Goal: Information Seeking & Learning: Learn about a topic

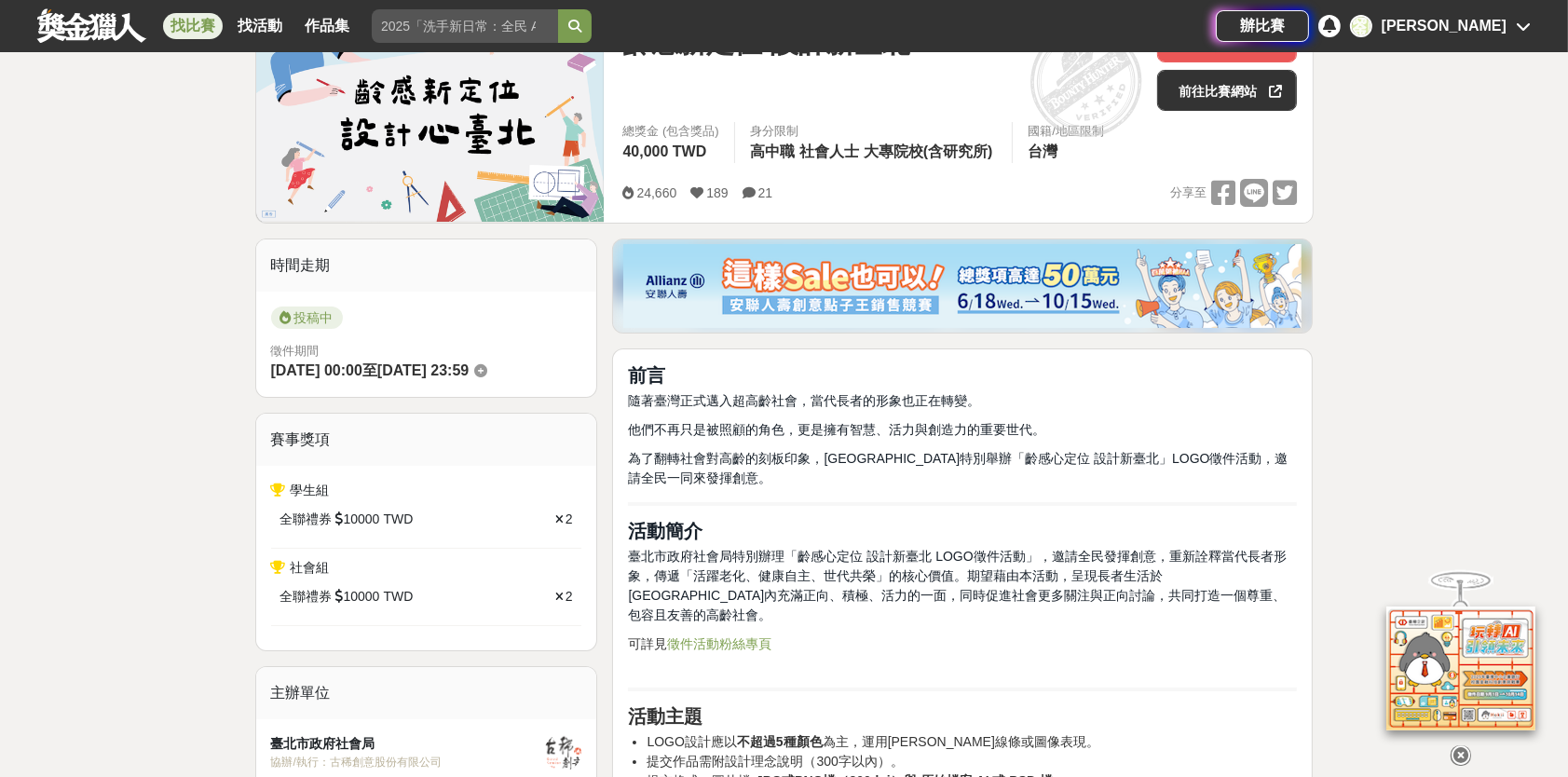
scroll to position [279, 0]
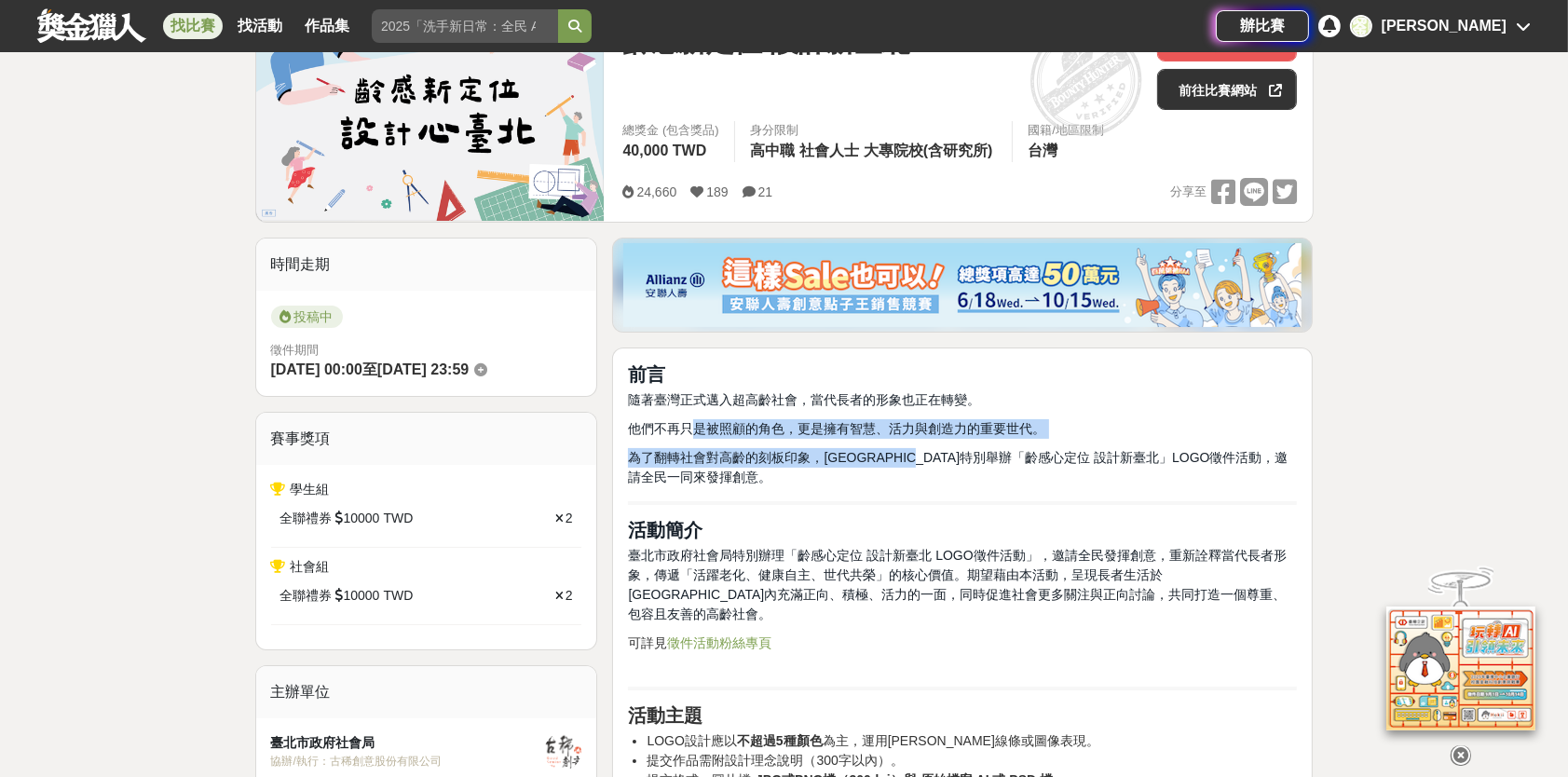
drag, startPoint x: 698, startPoint y: 429, endPoint x: 993, endPoint y: 439, distance: 295.2
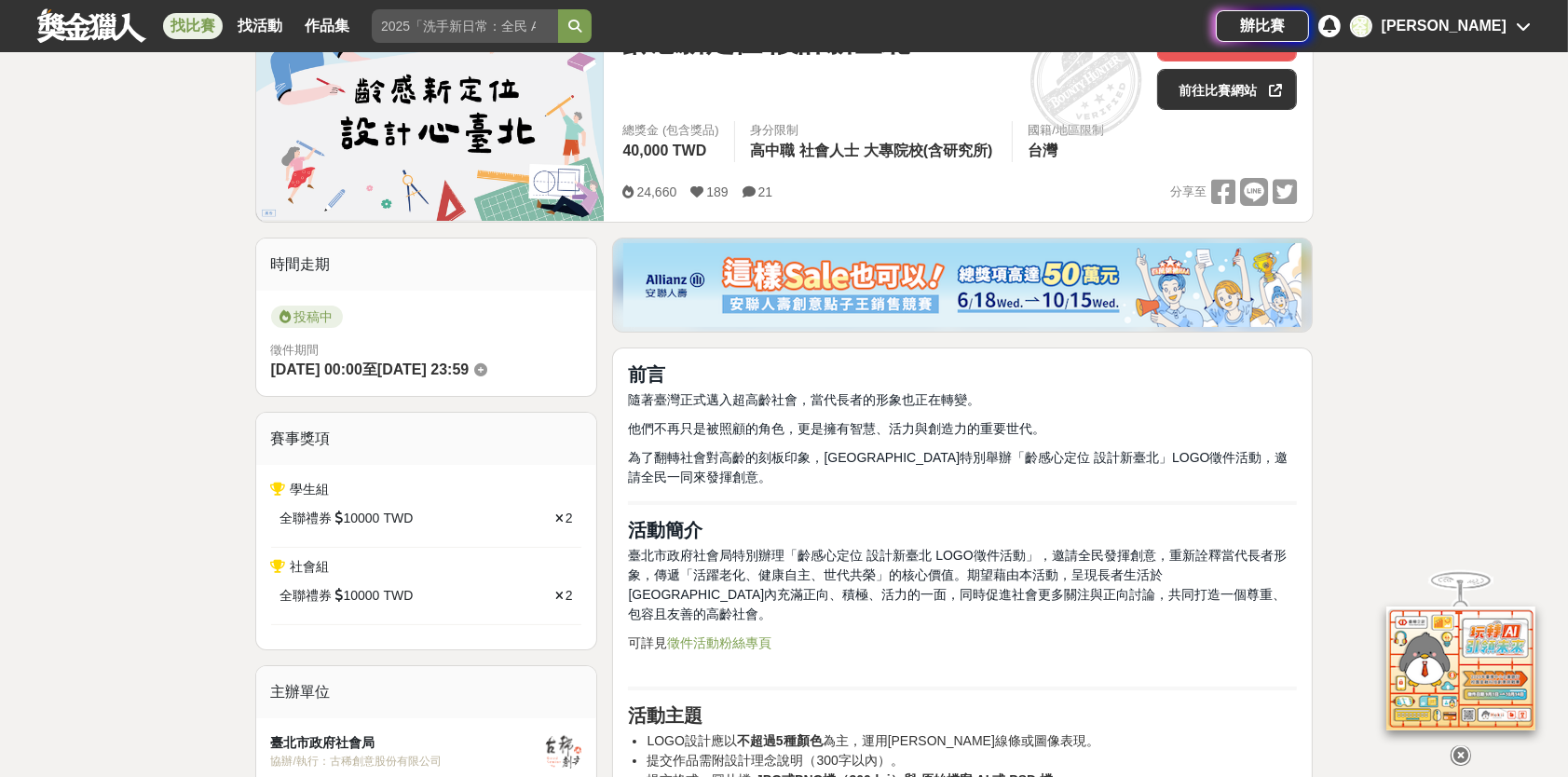
click at [1087, 406] on p "隨著臺灣正式邁入超高齡社會，當代長者的形象也正在轉變。" at bounding box center [962, 400] width 669 height 19
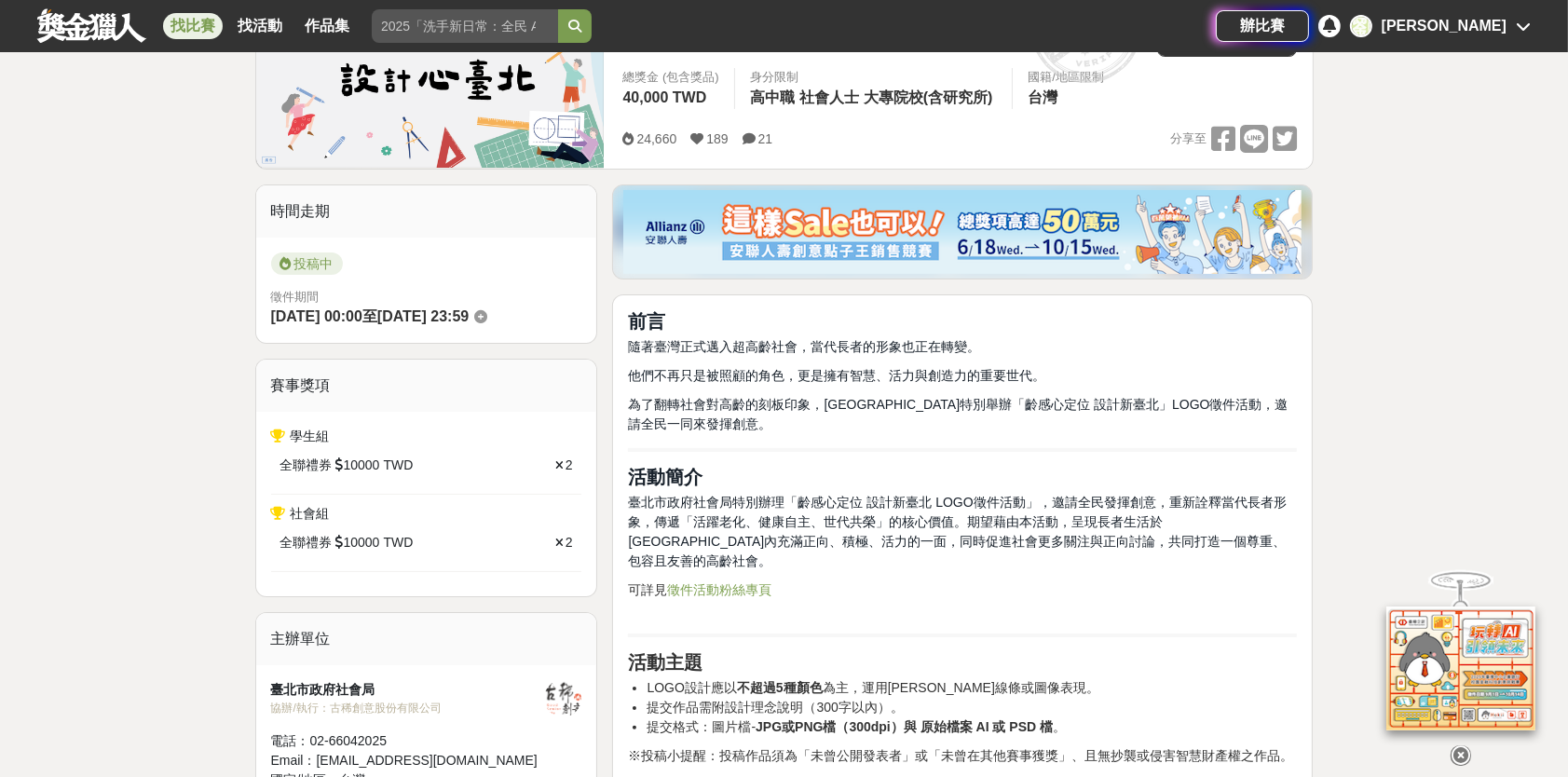
scroll to position [373, 0]
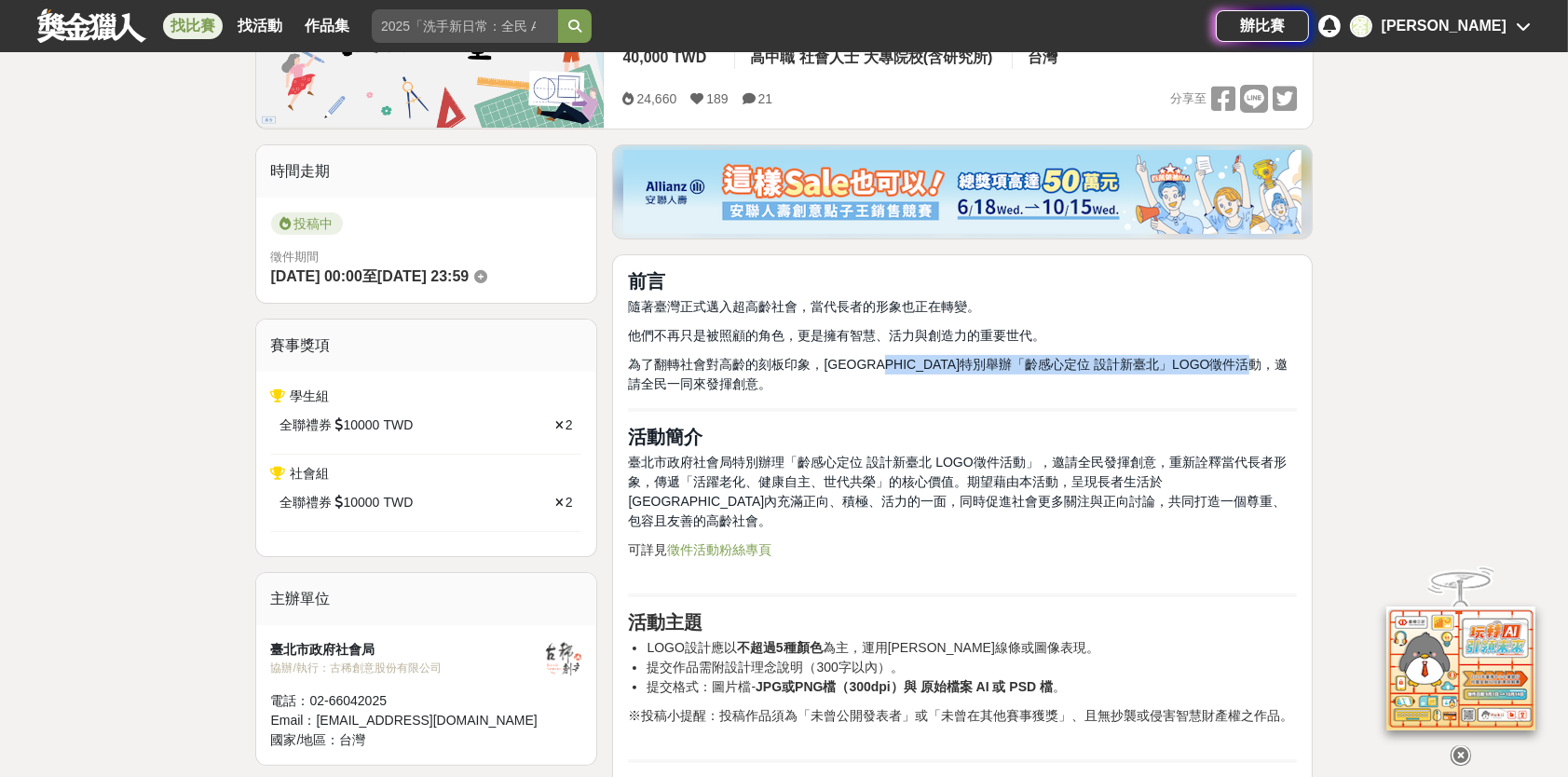
drag, startPoint x: 912, startPoint y: 353, endPoint x: 1162, endPoint y: 383, distance: 251.8
click at [1162, 383] on p "為了翻轉社會對高齡的刻板印象，[GEOGRAPHIC_DATA]特別舉辦「齡感心定位 設計新臺北」LOGO徵件活動，邀請全民一同來發揮創意。" at bounding box center [962, 375] width 669 height 39
click at [1124, 303] on p "隨著臺灣正式邁入超高齡社會，當代長者的形象也正在轉變。" at bounding box center [962, 307] width 669 height 19
drag, startPoint x: 1176, startPoint y: 500, endPoint x: 982, endPoint y: 462, distance: 197.7
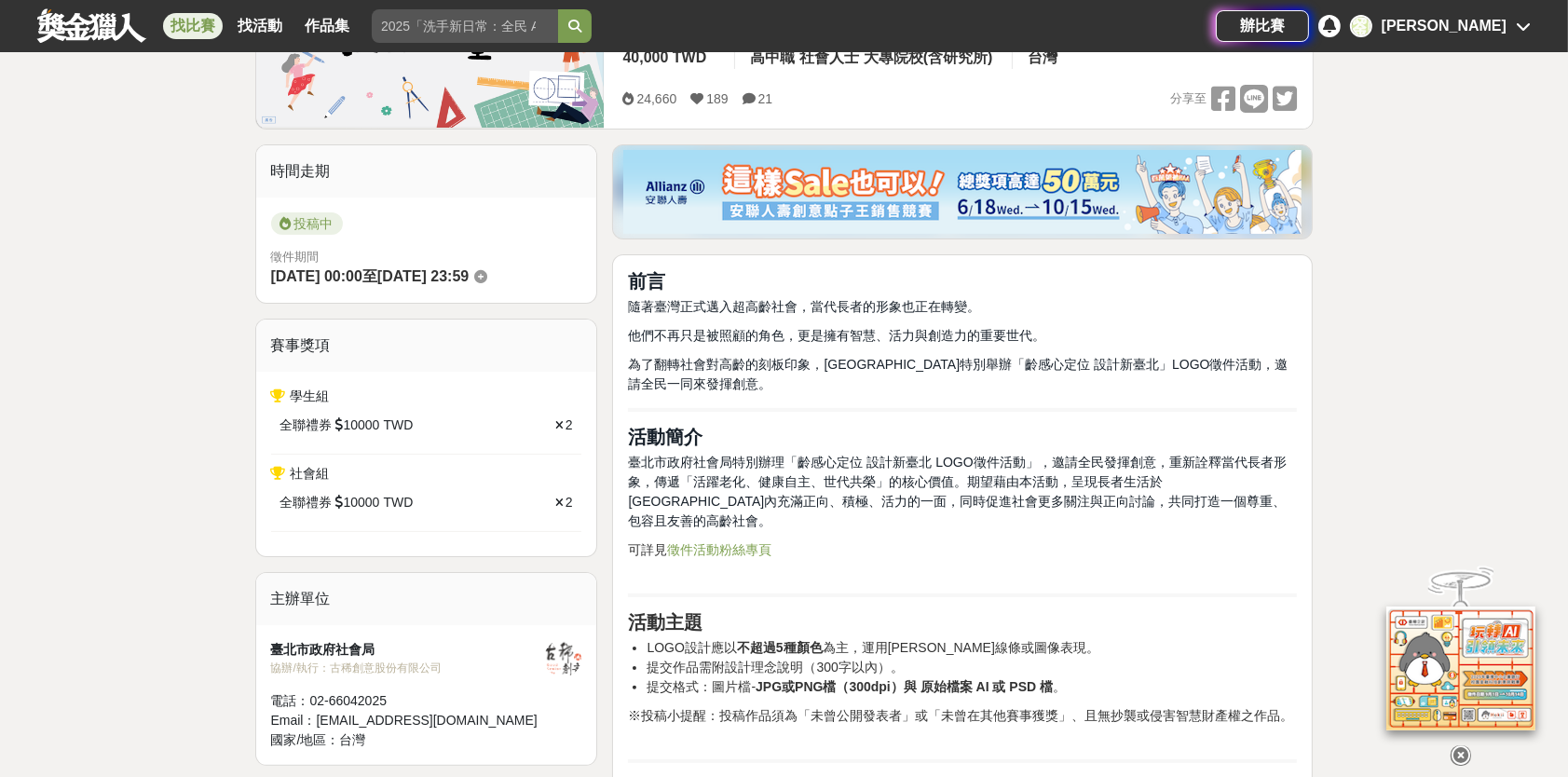
click at [1005, 436] on h2 "活動簡介" at bounding box center [962, 436] width 669 height 22
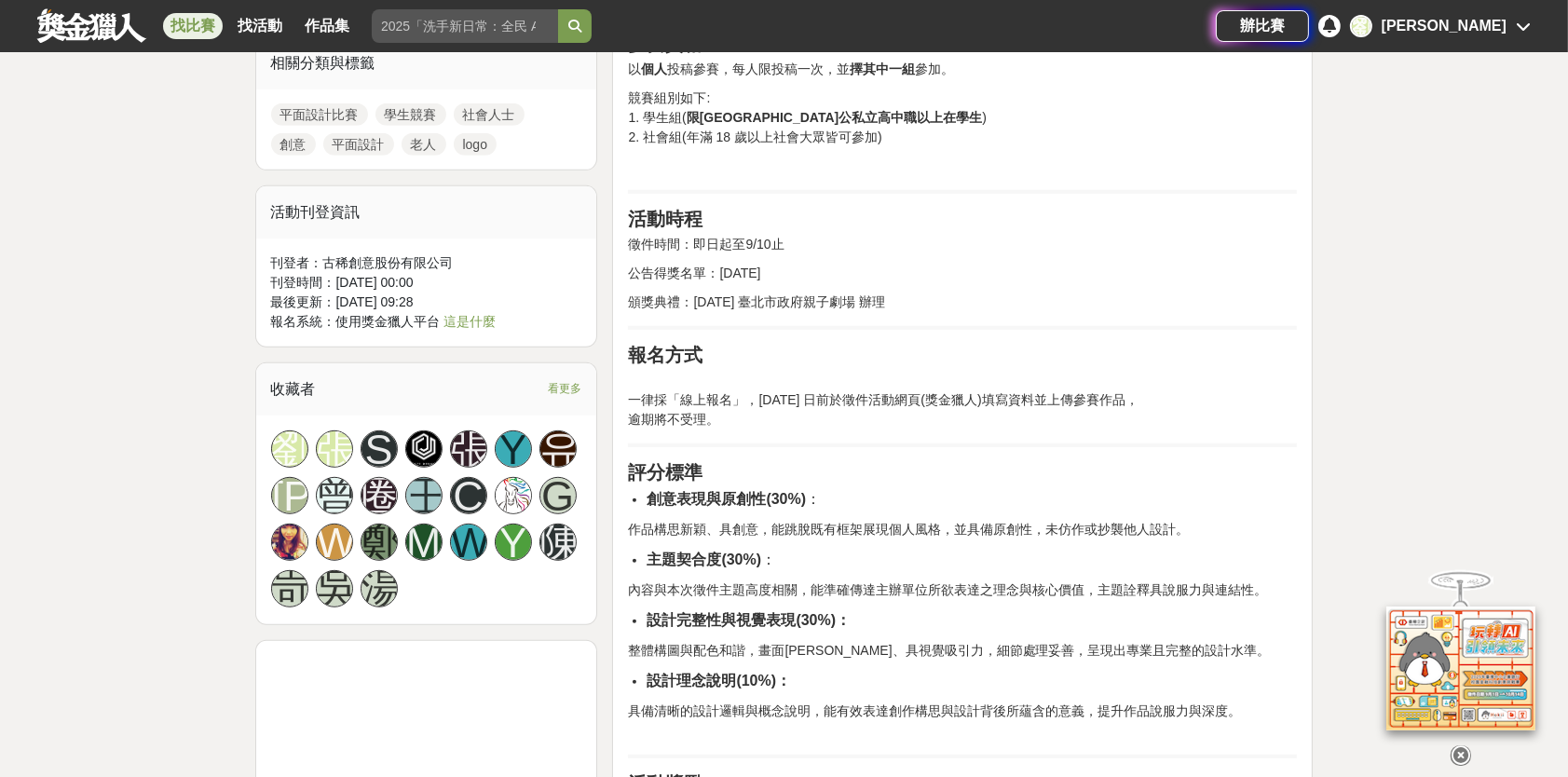
scroll to position [1118, 0]
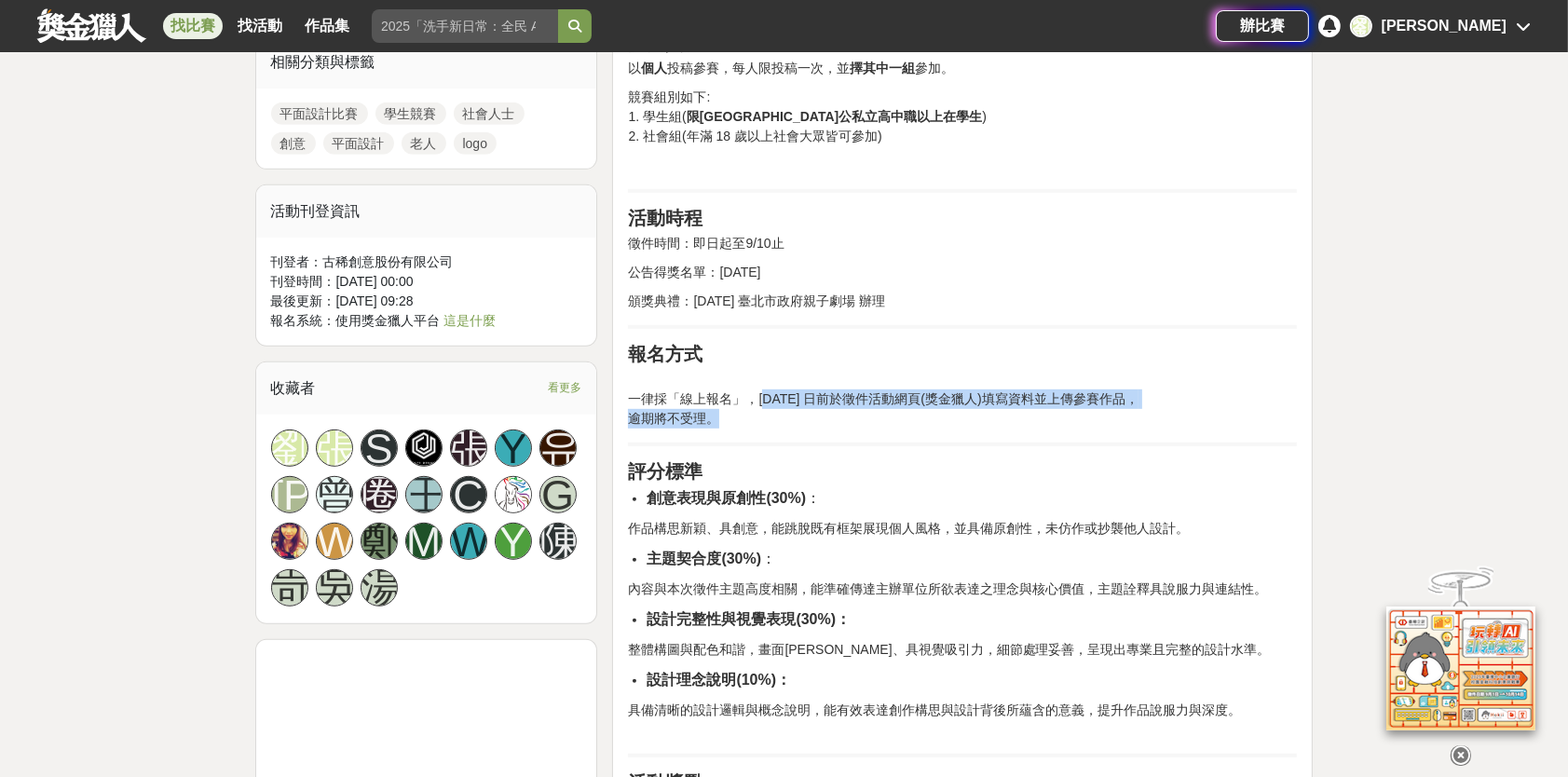
drag, startPoint x: 759, startPoint y: 383, endPoint x: 1172, endPoint y: 387, distance: 413.0
click at [1191, 401] on p "一律採「線上報名」，[DATE] 日前於徵件活動網頁(獎金獵人)填寫資料並上傳參賽作品， 逾期將不受理。" at bounding box center [962, 399] width 669 height 58
click at [1127, 343] on h2 "報名方式" at bounding box center [962, 353] width 669 height 22
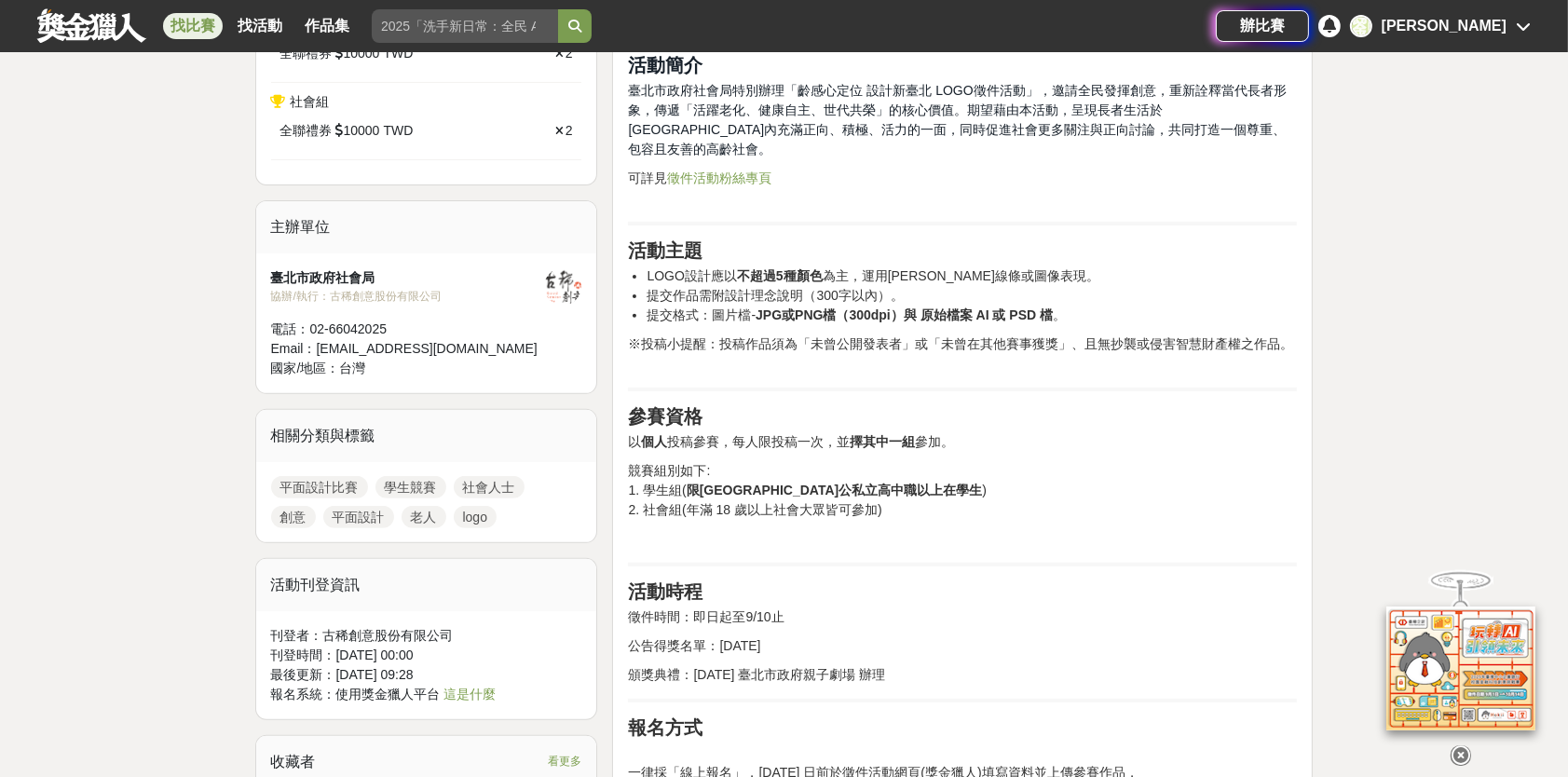
scroll to position [745, 0]
drag, startPoint x: 879, startPoint y: 490, endPoint x: 658, endPoint y: 483, distance: 221.1
click at [658, 483] on p "競賽組別如下: 1. 學生組( 限[GEOGRAPHIC_DATA]公私立高中職以上在學生 ) 2. 社會組(年滿 18 歲以上社會大眾皆可參加)" at bounding box center [962, 490] width 669 height 58
click at [1031, 479] on p "競賽組別如下: 1. 學生組( 限[GEOGRAPHIC_DATA]公私立高中職以上在學生 ) 2. 社會組(年滿 18 歲以上社會大眾皆可參加)" at bounding box center [962, 490] width 669 height 58
drag, startPoint x: 970, startPoint y: 485, endPoint x: 641, endPoint y: 491, distance: 329.1
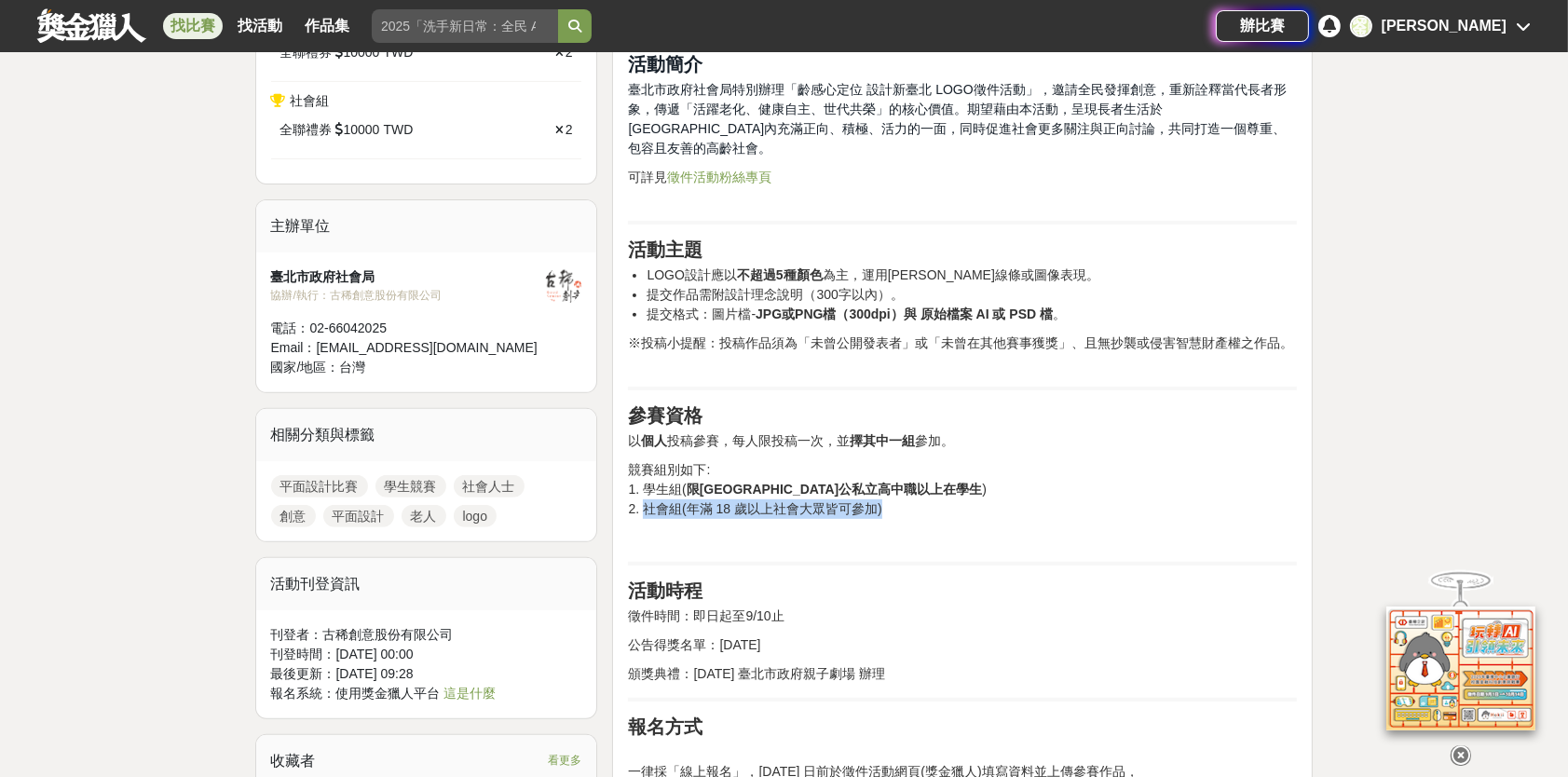
click at [641, 491] on p "競賽組別如下: 1. 學生組( 限[GEOGRAPHIC_DATA]公私立高中職以上在學生 ) 2. 社會組(年滿 18 歲以上社會大眾皆可參加)" at bounding box center [962, 490] width 669 height 58
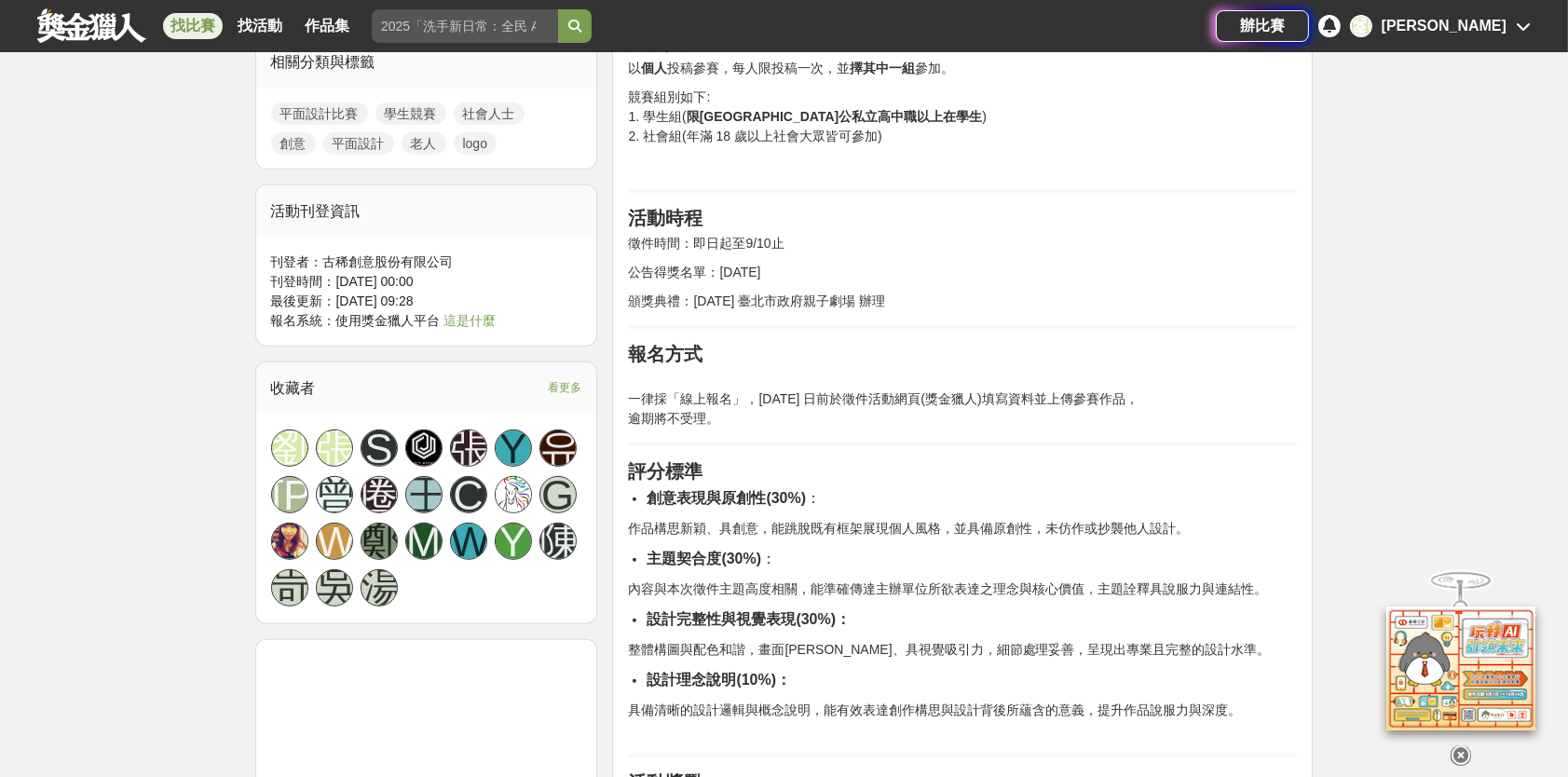
scroll to position [1211, 0]
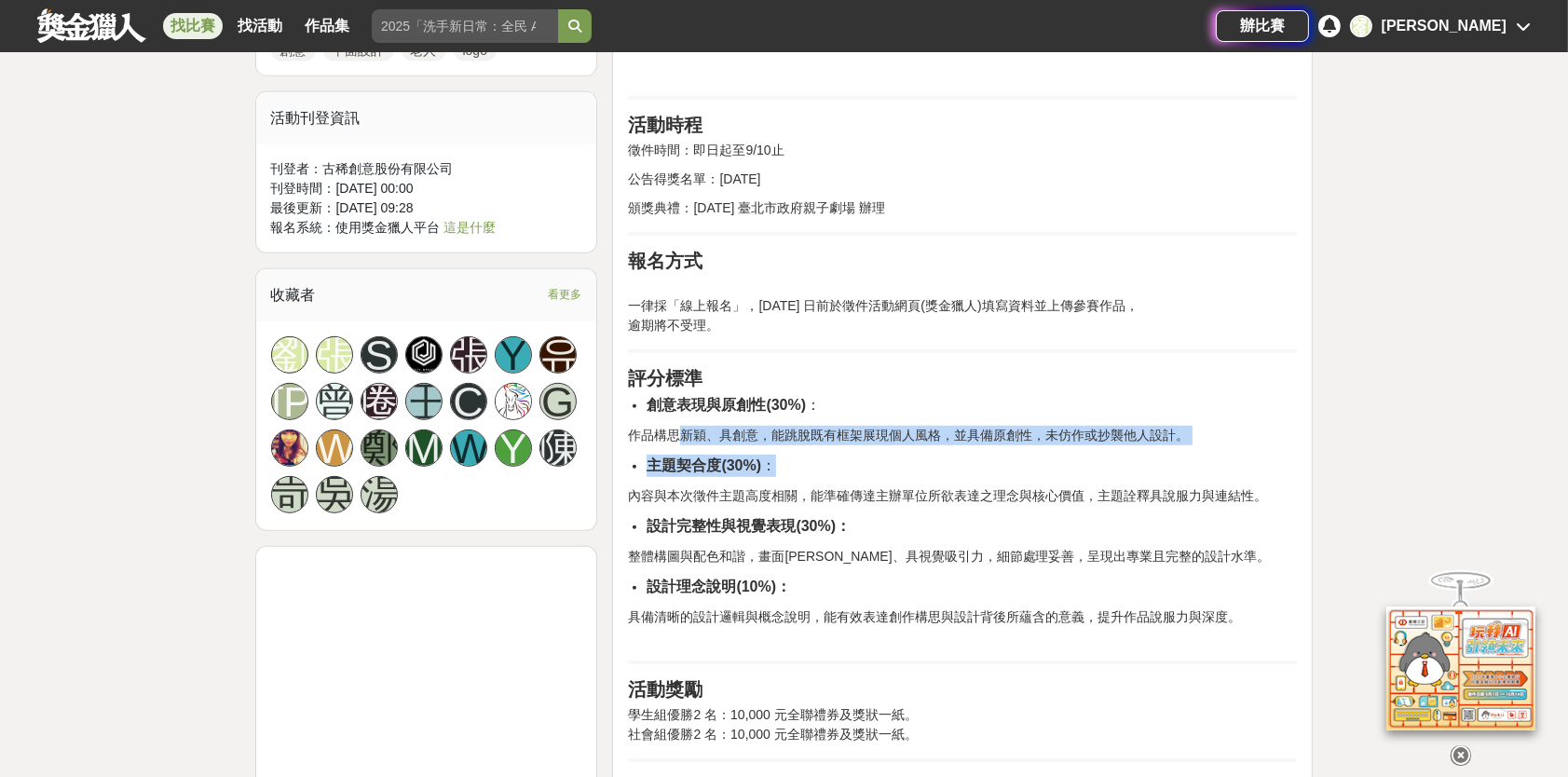
drag, startPoint x: 675, startPoint y: 414, endPoint x: 1063, endPoint y: 426, distance: 388.2
click at [1063, 426] on div "前言 隨著臺灣正式邁入超高齡社會，當代長者的形象也正在轉變。 他們不再只是被照顧的角色，更是擁有智慧、活力與創造力的重要世代。 為了翻轉社會對高齡的刻板印象，…" at bounding box center [962, 665] width 669 height 2468
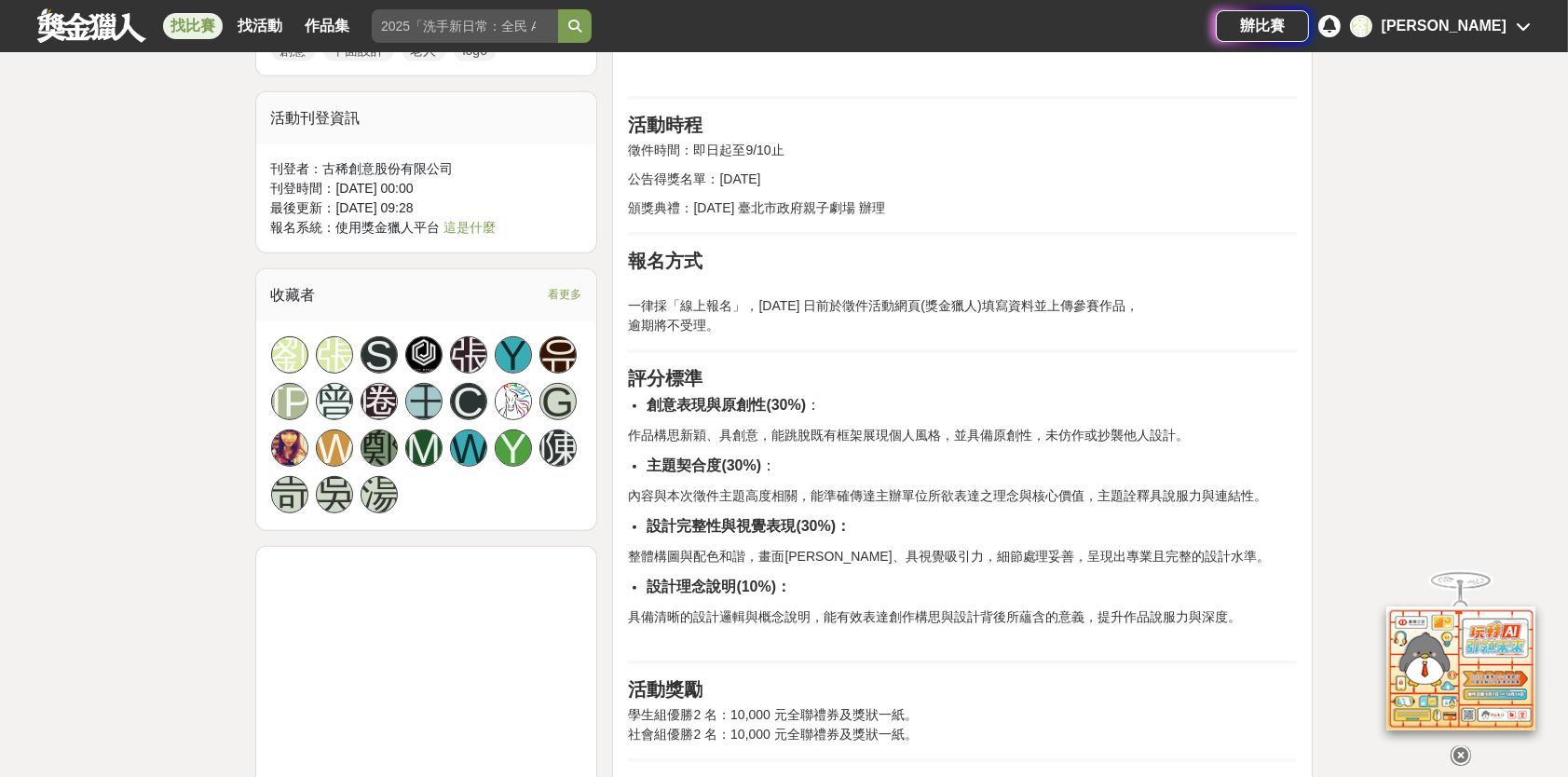
click at [1141, 322] on div "前言 隨著臺灣正式邁入超高齡社會，當代長者的形象也正在轉變。 他們不再只是被照顧的角色，更是擁有智慧、活力與創造力的重要世代。 為了翻轉社會對高齡的刻板印象，…" at bounding box center [962, 665] width 669 height 2468
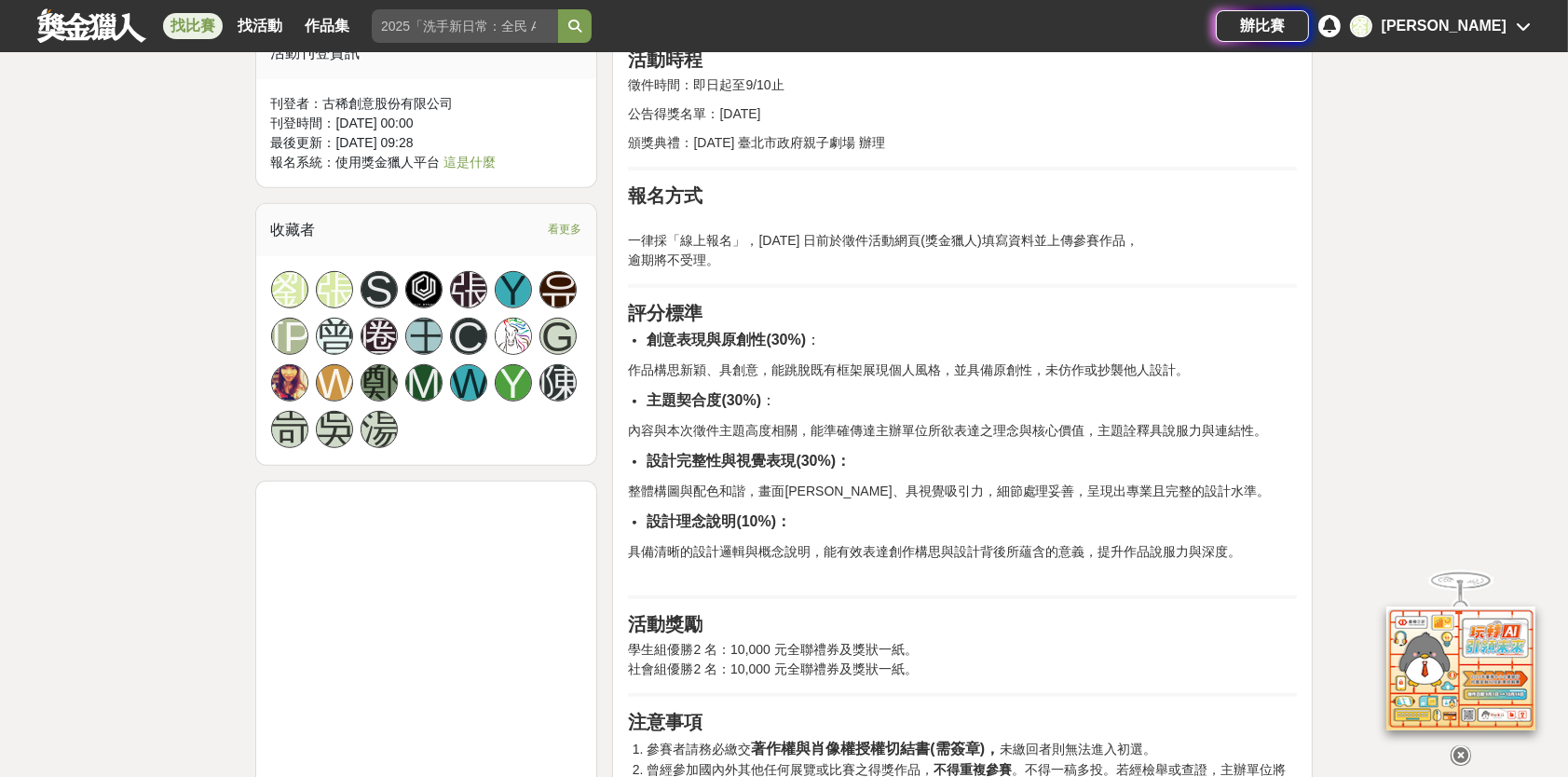
scroll to position [1304, 0]
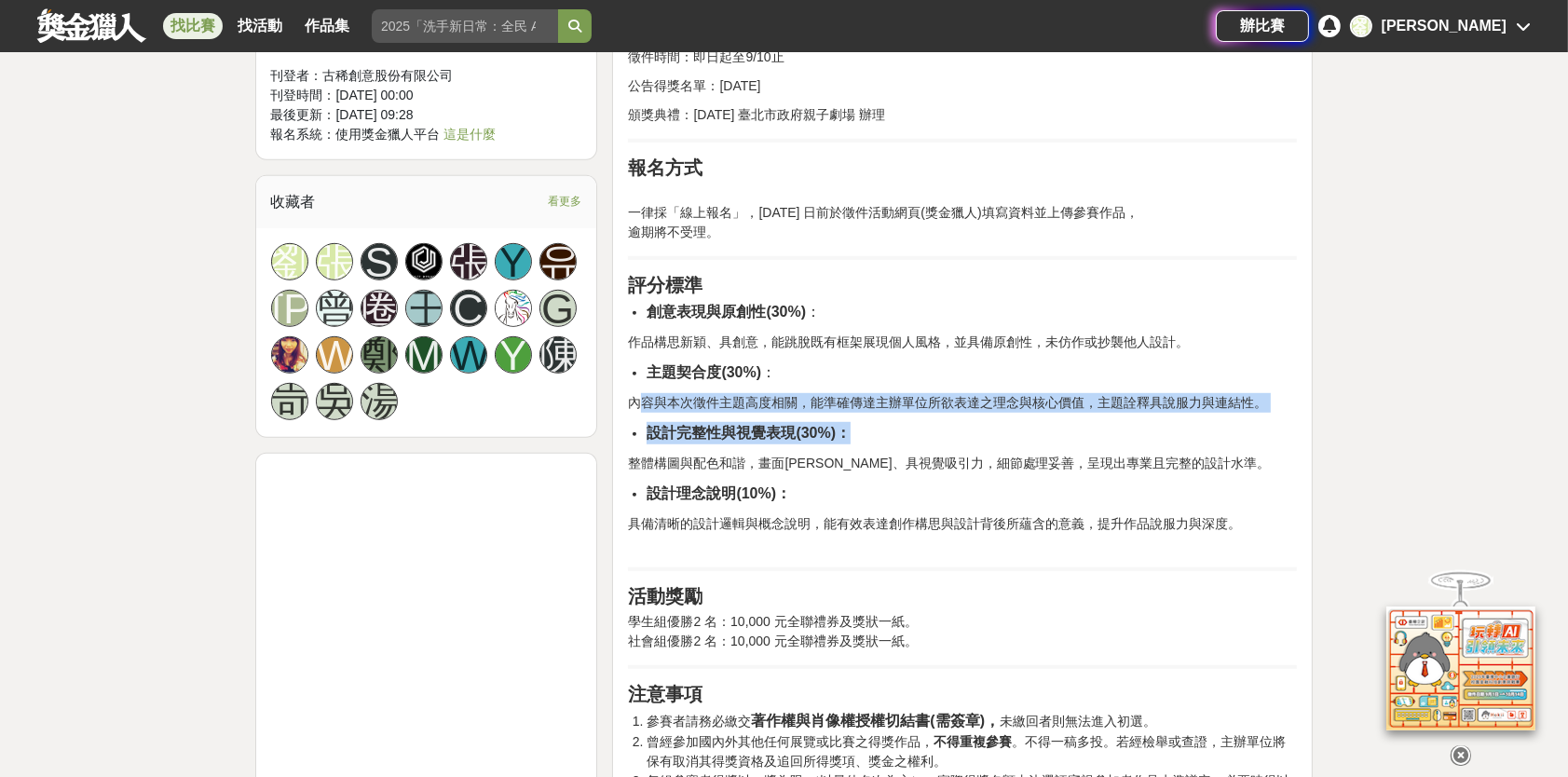
drag, startPoint x: 645, startPoint y: 381, endPoint x: 1168, endPoint y: 411, distance: 523.9
click at [1168, 411] on div "前言 隨著臺灣正式邁入超高齡社會，當代長者的形象也正在轉變。 他們不再只是被照顧的角色，更是擁有智慧、活力與創造力的重要世代。 為了翻轉社會對高齡的刻板印象，…" at bounding box center [962, 573] width 669 height 2468
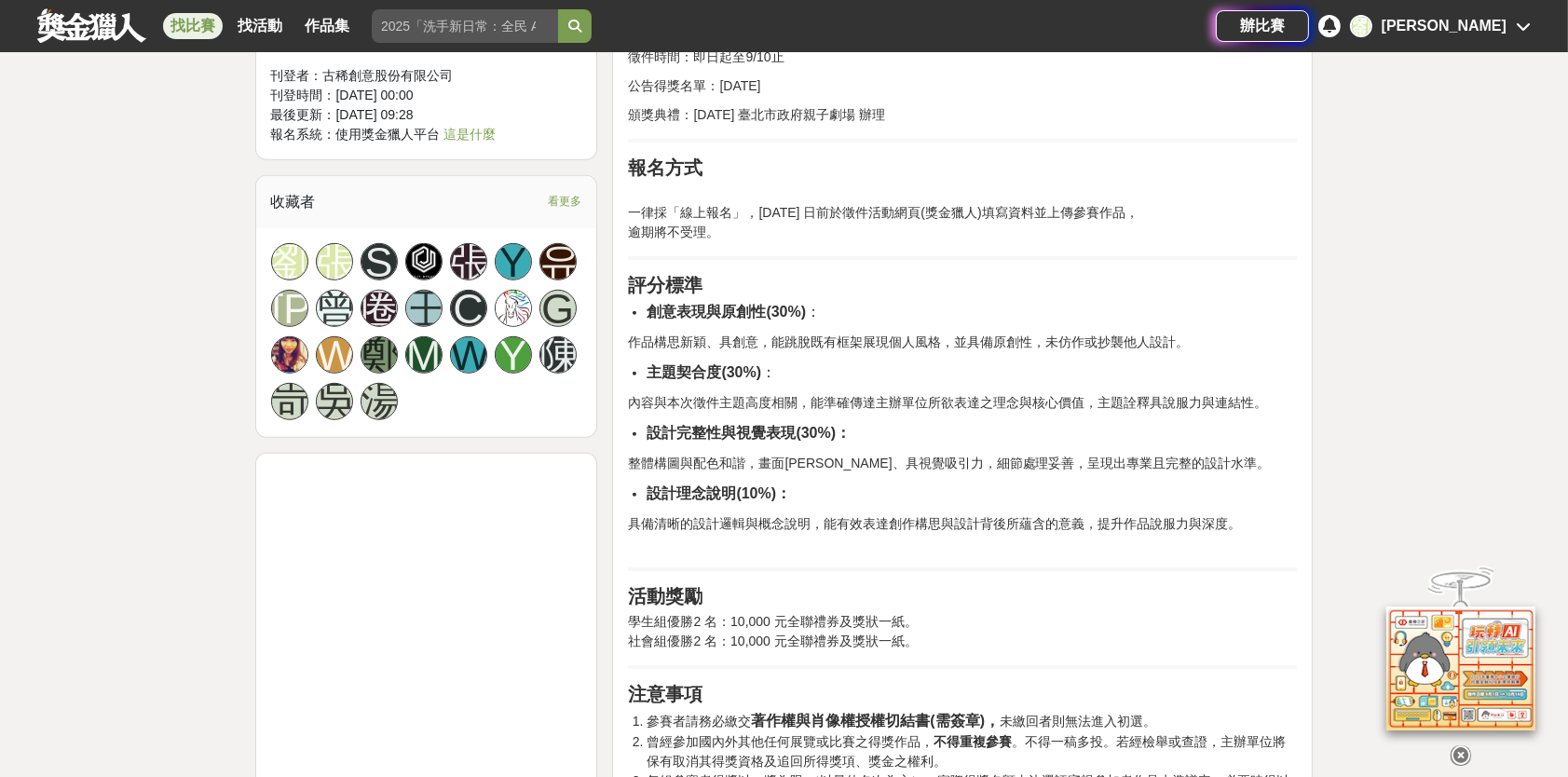
click at [1084, 361] on li "主題契合度(30%) ：" at bounding box center [972, 372] width 651 height 22
drag, startPoint x: 680, startPoint y: 316, endPoint x: 1239, endPoint y: 318, distance: 559.0
click at [1239, 333] on p "作品構思新穎、具創意，能跳脫既有框架展現個人風格，並具備原創性，未仿作或抄襲他人設計。" at bounding box center [962, 343] width 669 height 19
click at [1221, 276] on div "前言 隨著臺灣正式邁入超高齡社會，當代長者的形象也正在轉變。 他們不再只是被照顧的角色，更是擁有智慧、活力與創造力的重要世代。 為了翻轉社會對高齡的刻板印象，…" at bounding box center [962, 573] width 669 height 2468
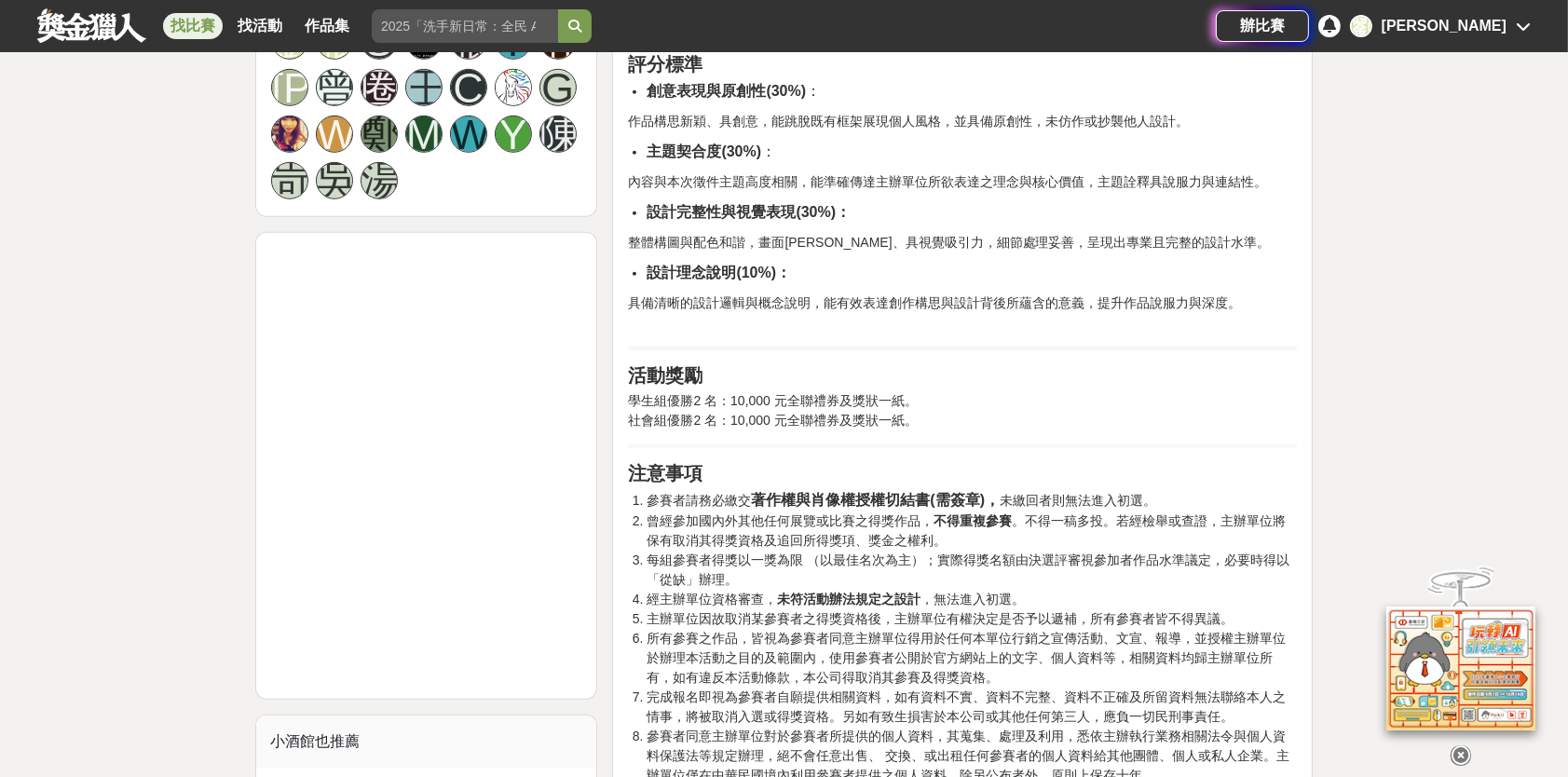
scroll to position [1584, 0]
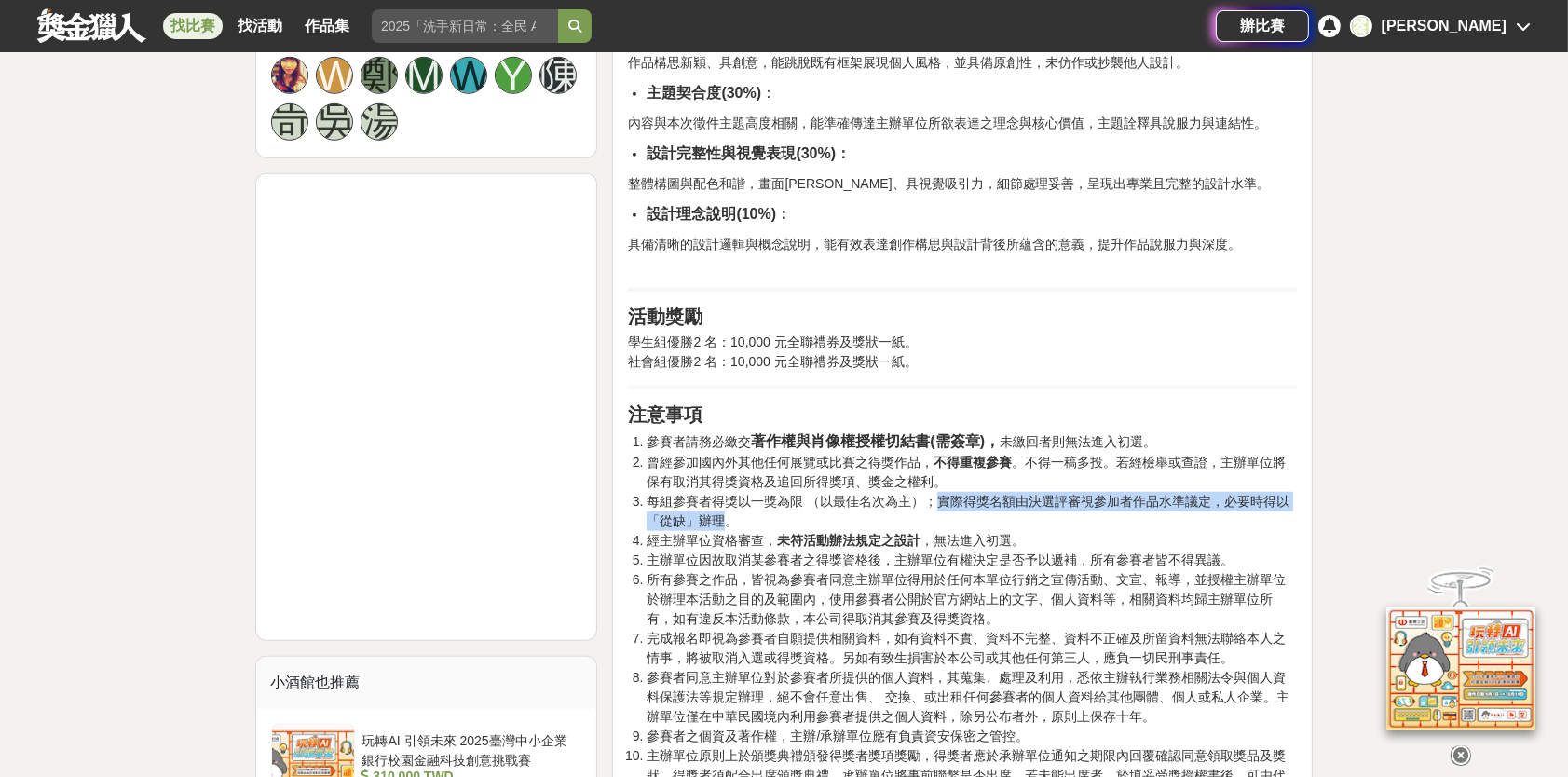
drag, startPoint x: 929, startPoint y: 474, endPoint x: 723, endPoint y: 498, distance: 207.4
click at [723, 498] on li "每組參賽者得獎以一獎為限 （以最佳名次為主）；實際得獎名額由決選評審視參加者作品水準議定，必要時得以「從缺」辦理。" at bounding box center [972, 511] width 651 height 39
click at [826, 496] on li "每組參賽者得獎以一獎為限 （以最佳名次為主）；實際得獎名額由決選評審視參加者作品水準議定，必要時得以「從缺」辦理。" at bounding box center [972, 511] width 651 height 39
drag, startPoint x: 923, startPoint y: 479, endPoint x: 1161, endPoint y: 440, distance: 241.2
click at [1142, 492] on li "每組參賽者得獎以一獎為限 （以最佳名次為主）；實際得獎名額由決選評審視參加者作品水準議定，必要時得以「從缺」辦理。" at bounding box center [972, 511] width 651 height 39
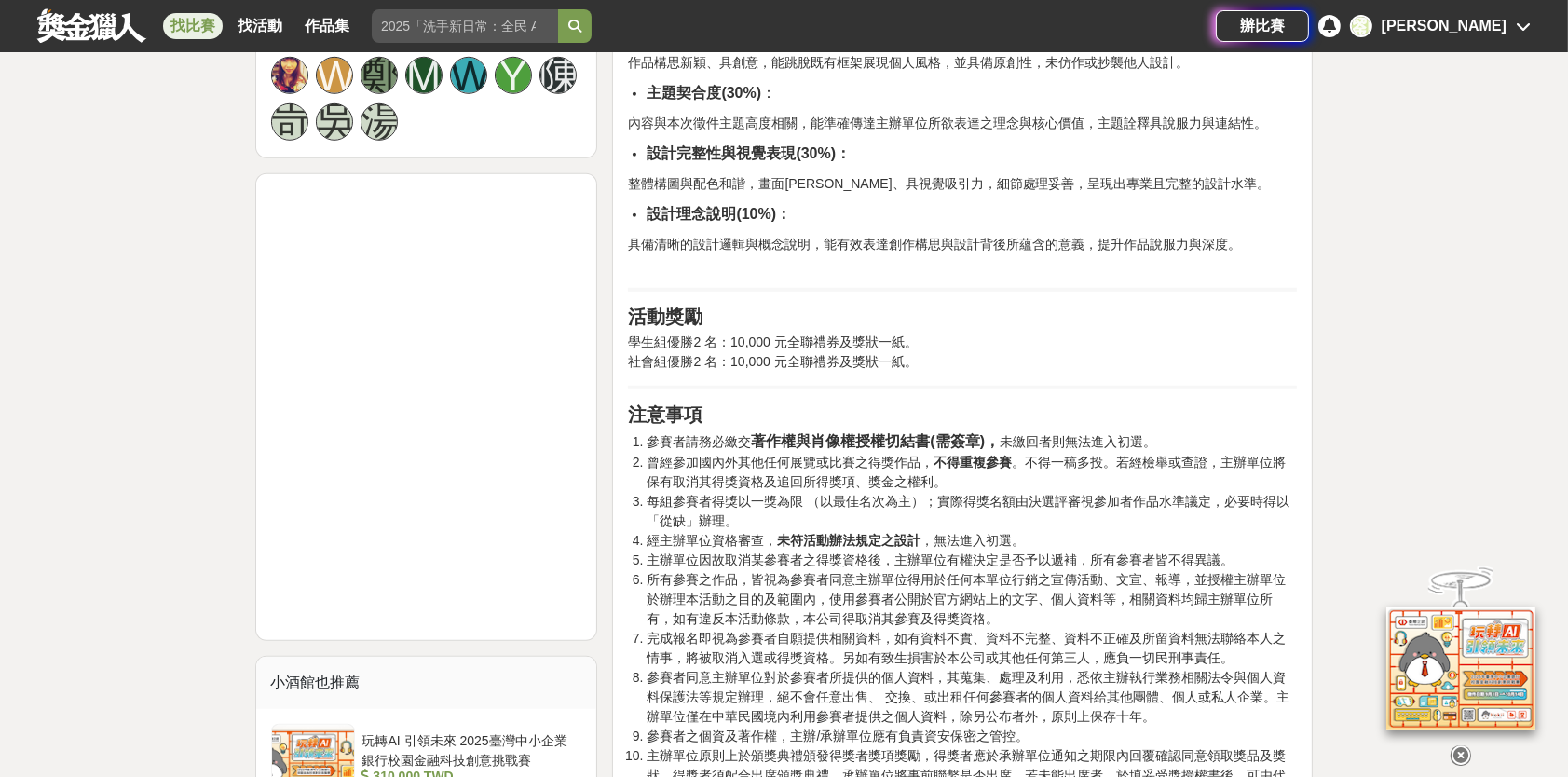
click at [1180, 403] on h2 "注意事項" at bounding box center [962, 414] width 669 height 22
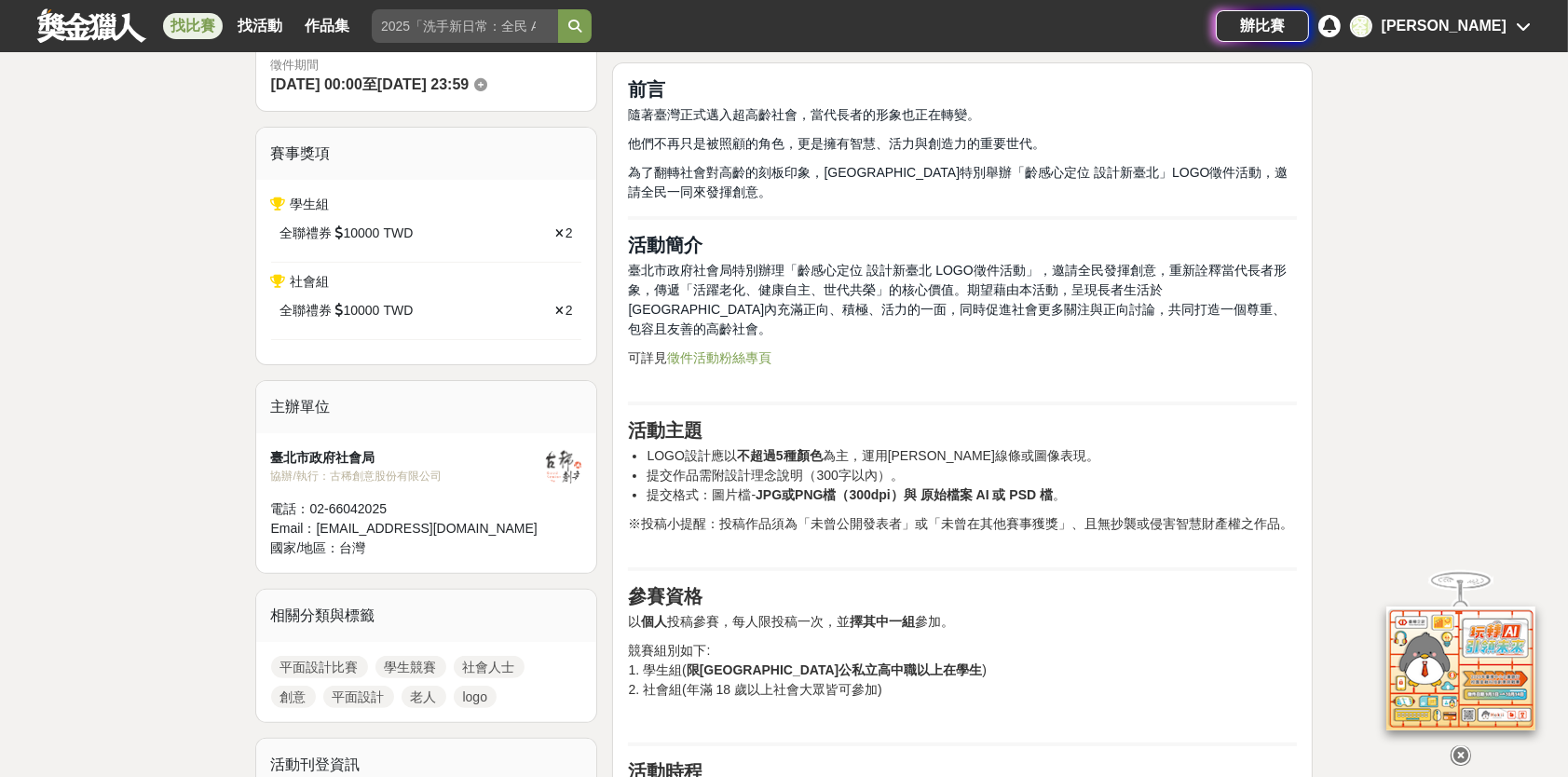
scroll to position [465, 0]
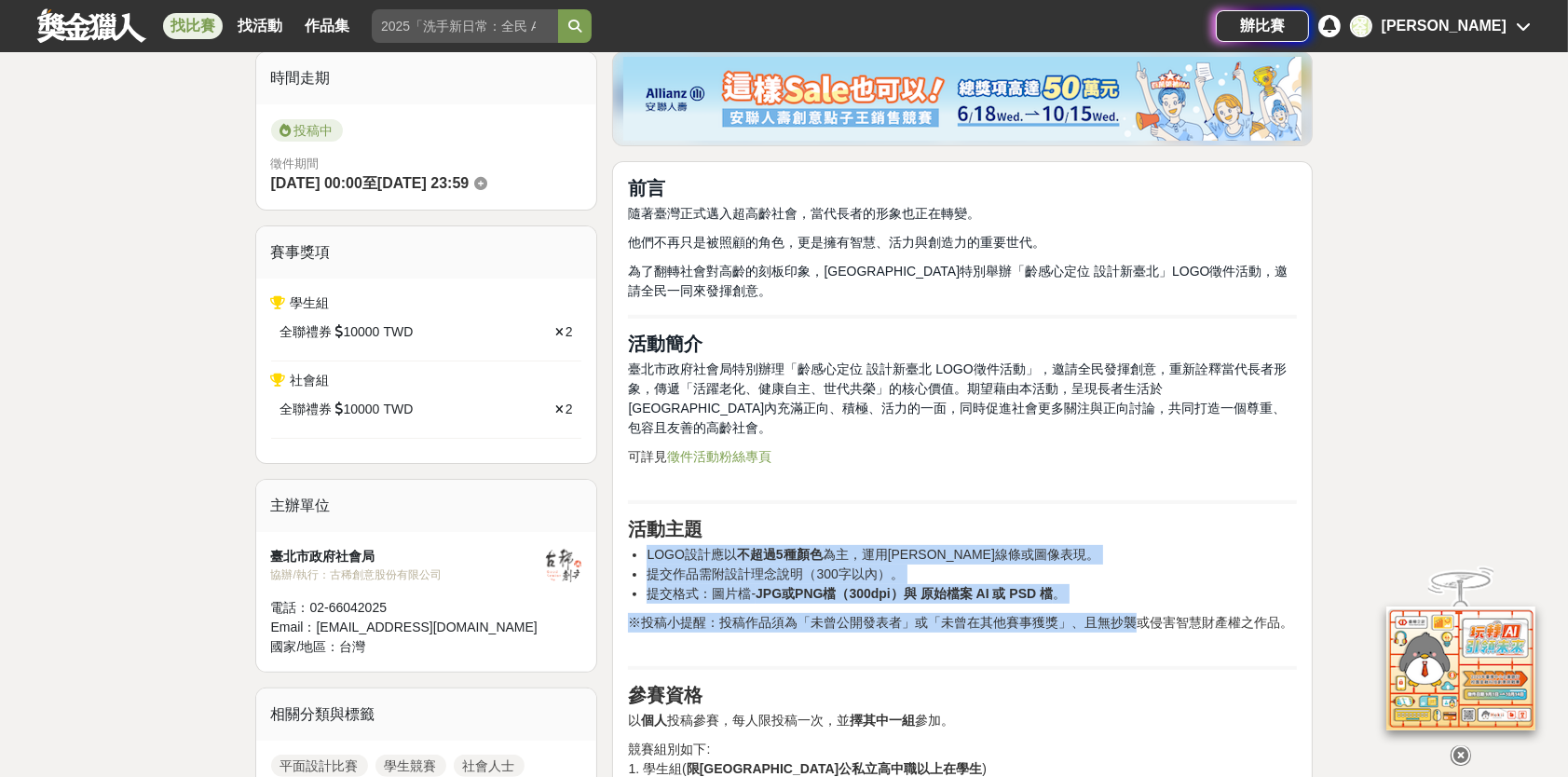
drag, startPoint x: 677, startPoint y: 538, endPoint x: 1127, endPoint y: 598, distance: 454.0
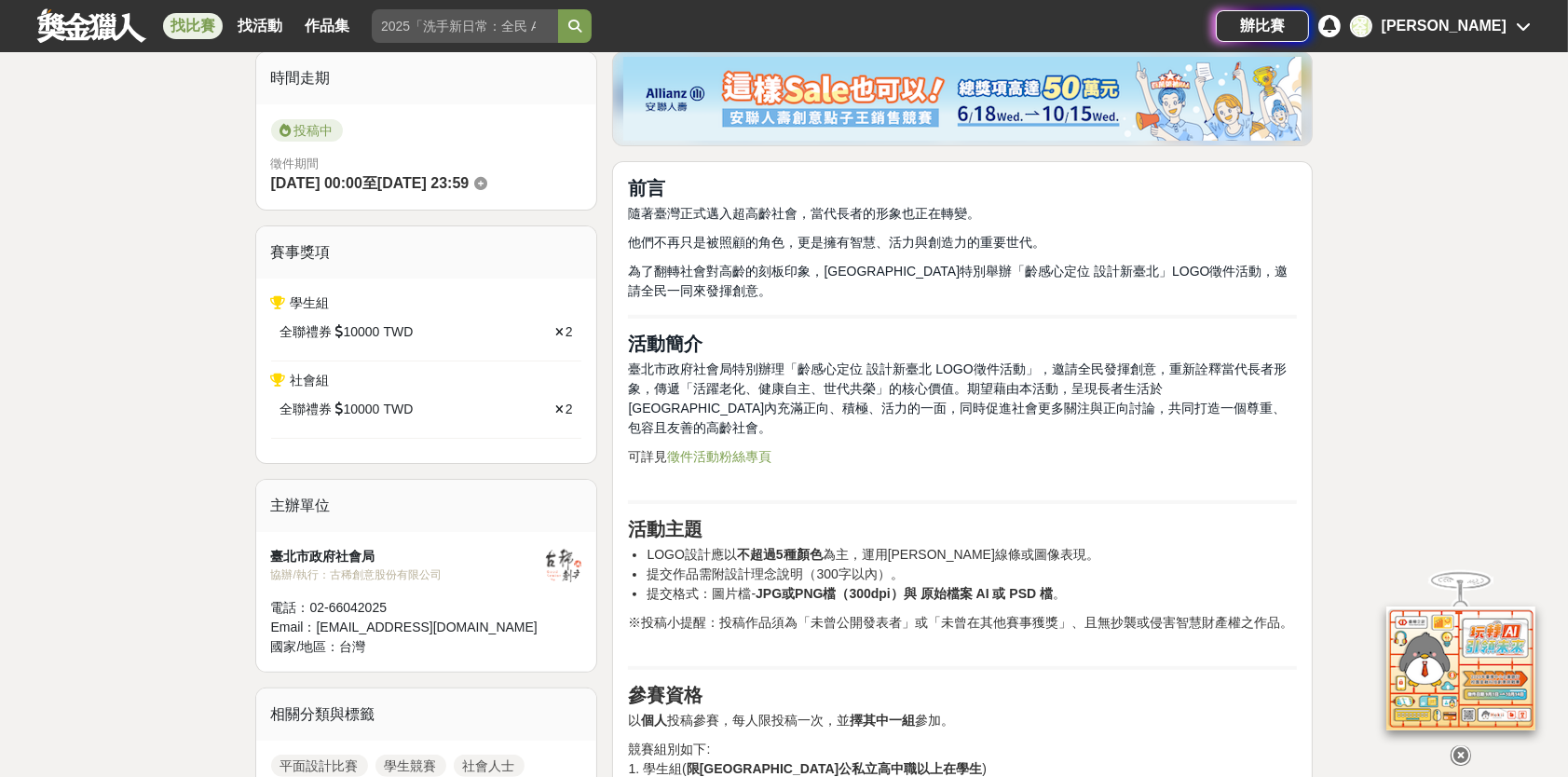
click at [1153, 518] on h2 "活動主題" at bounding box center [962, 529] width 669 height 22
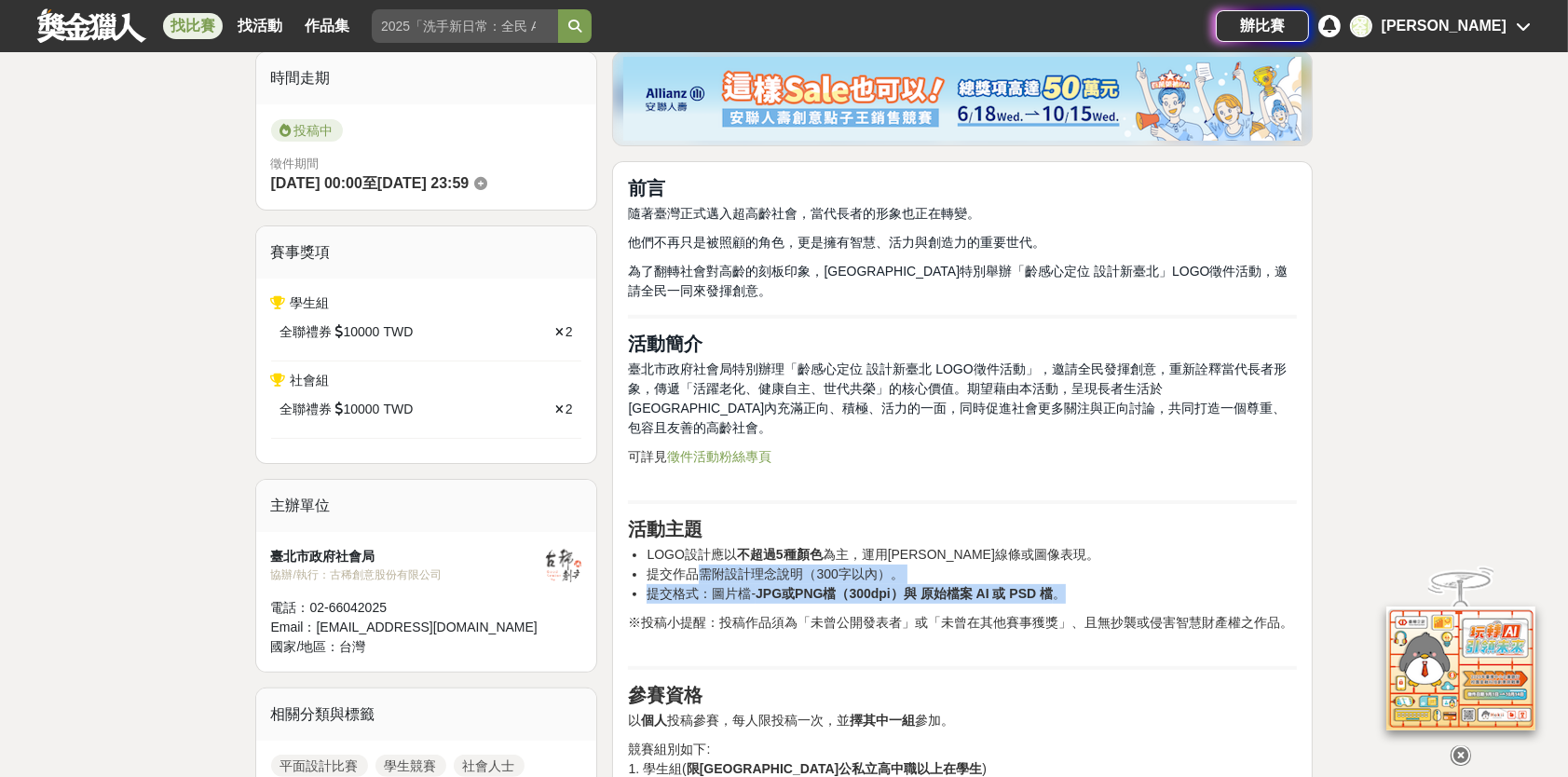
drag, startPoint x: 1061, startPoint y: 579, endPoint x: 703, endPoint y: 553, distance: 358.9
click at [703, 553] on ul "LOGO設計應以 不超過5種顏色 為主，運用[PERSON_NAME]線條或圖像表現。 提交作品需附設計理念說明（300字以內）。 提交格式：圖片檔- JPG…" at bounding box center [962, 574] width 669 height 58
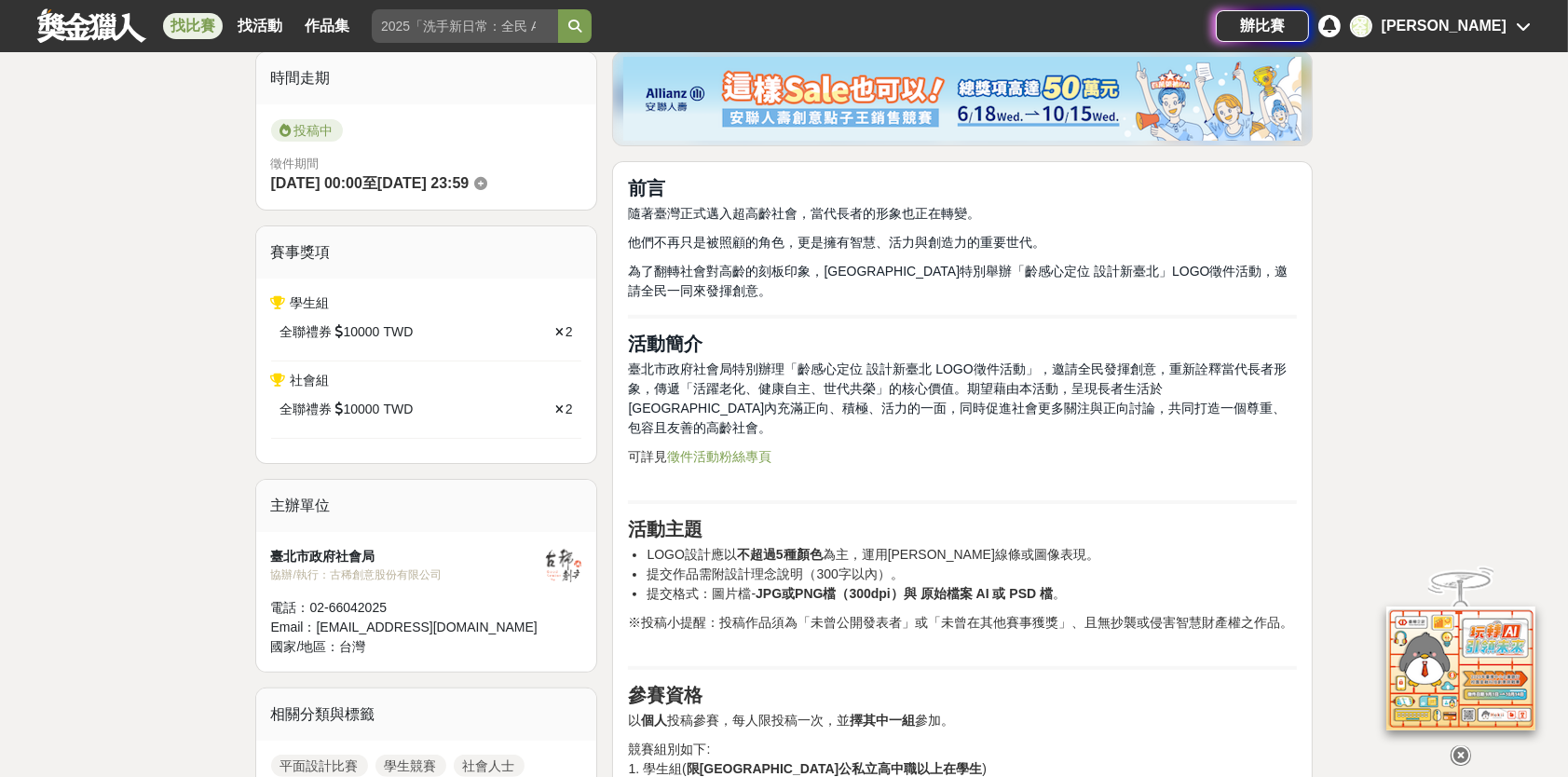
drag, startPoint x: 1189, startPoint y: 539, endPoint x: 1200, endPoint y: 554, distance: 18.6
click at [1189, 545] on li "LOGO設計應以 不超過5種顏色 為主，運用[PERSON_NAME]線條或圖像表現。" at bounding box center [972, 555] width 651 height 19
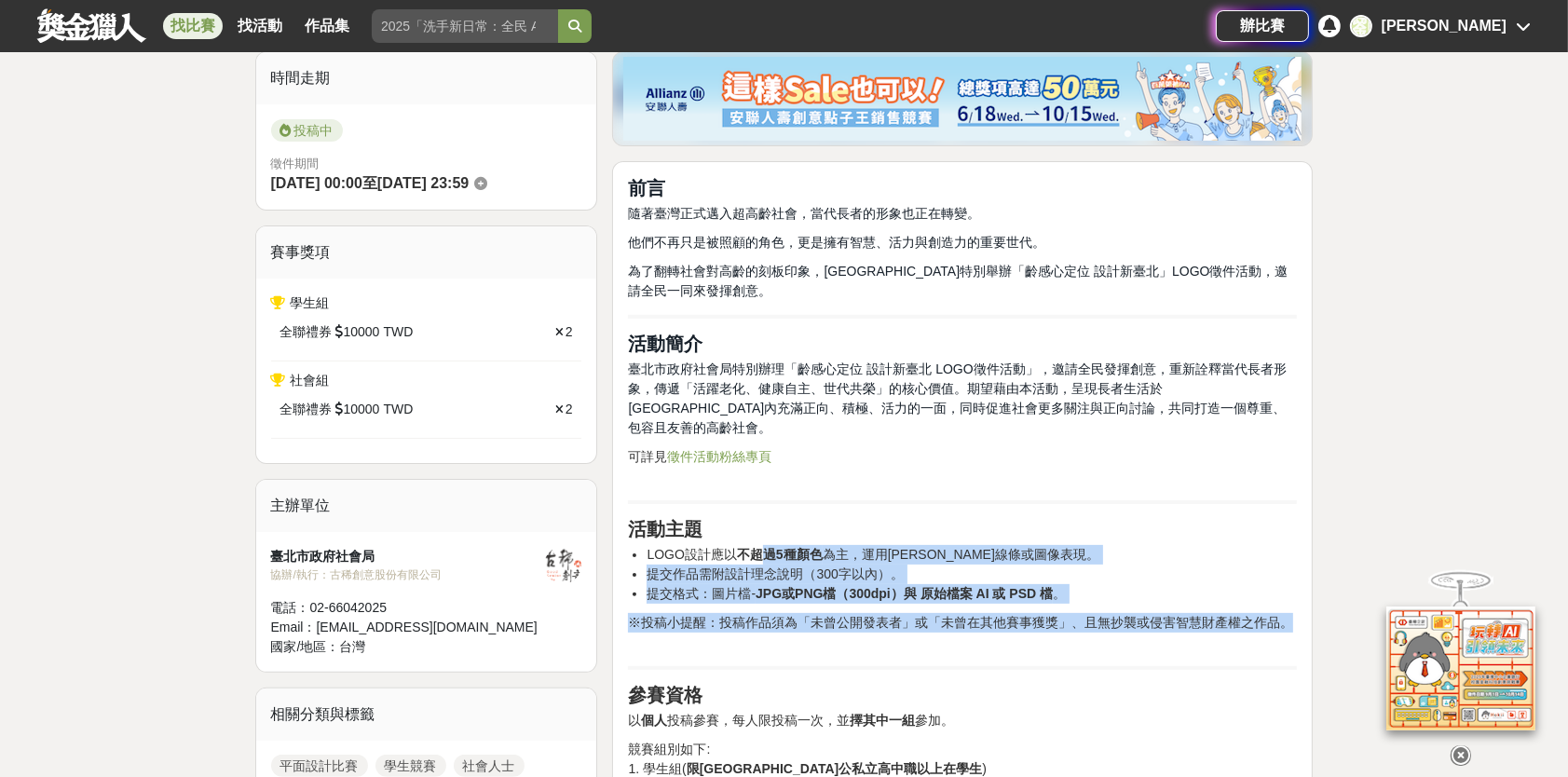
drag, startPoint x: 1289, startPoint y: 604, endPoint x: 766, endPoint y: 534, distance: 527.7
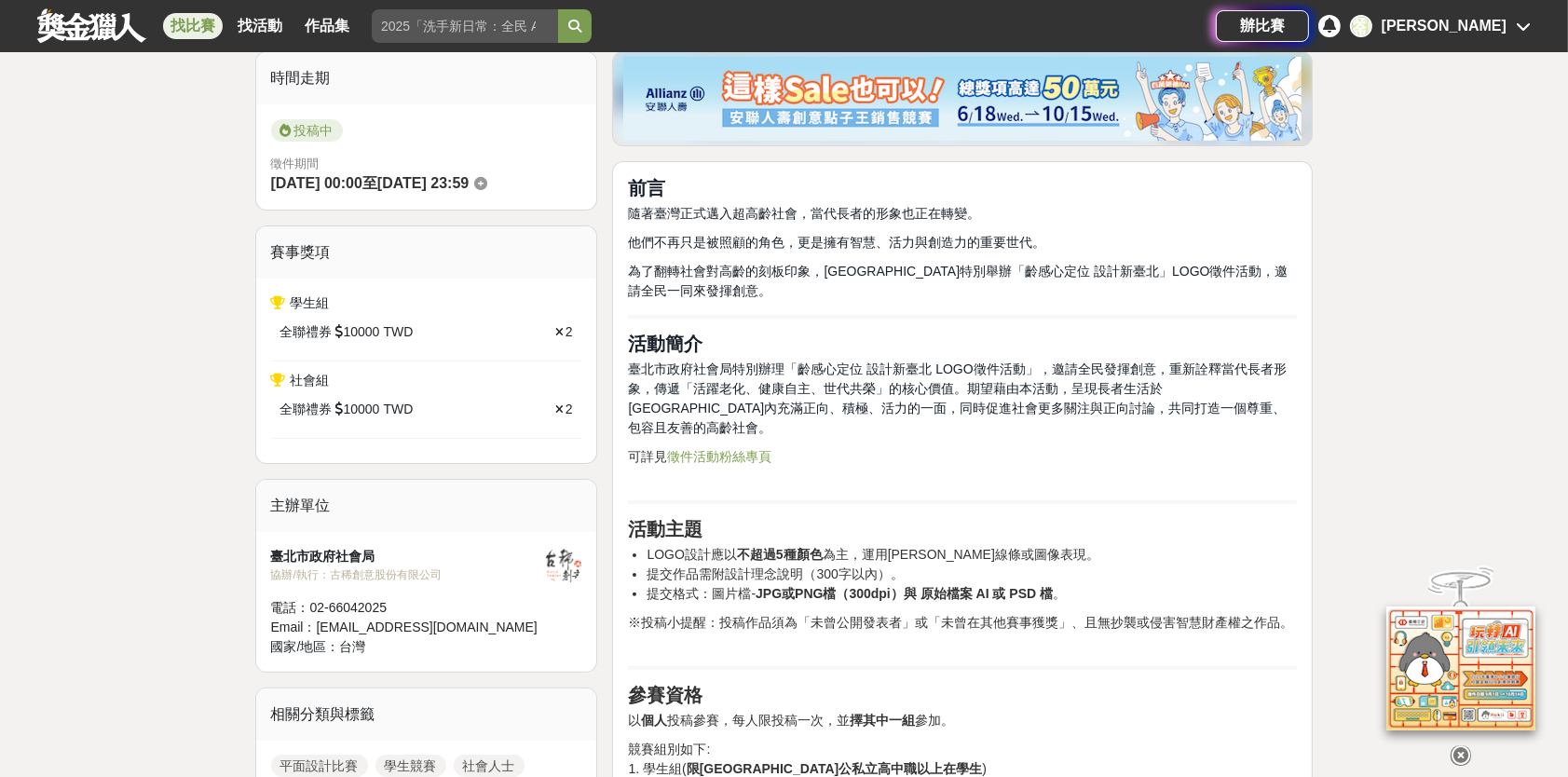
click at [1048, 500] on hr at bounding box center [962, 502] width 669 height 4
drag, startPoint x: 698, startPoint y: 387, endPoint x: 872, endPoint y: 387, distance: 174.0
click at [872, 387] on span "臺北市政府社會局特別辦理「齡感心定位 設計新臺北 LOGO徵件活動」，邀請全民發揮創意，重新詮釋當代長者形象，傳遞「活躍老化、健康自主、世代共榮」的核心價值。…" at bounding box center [956, 398] width 657 height 74
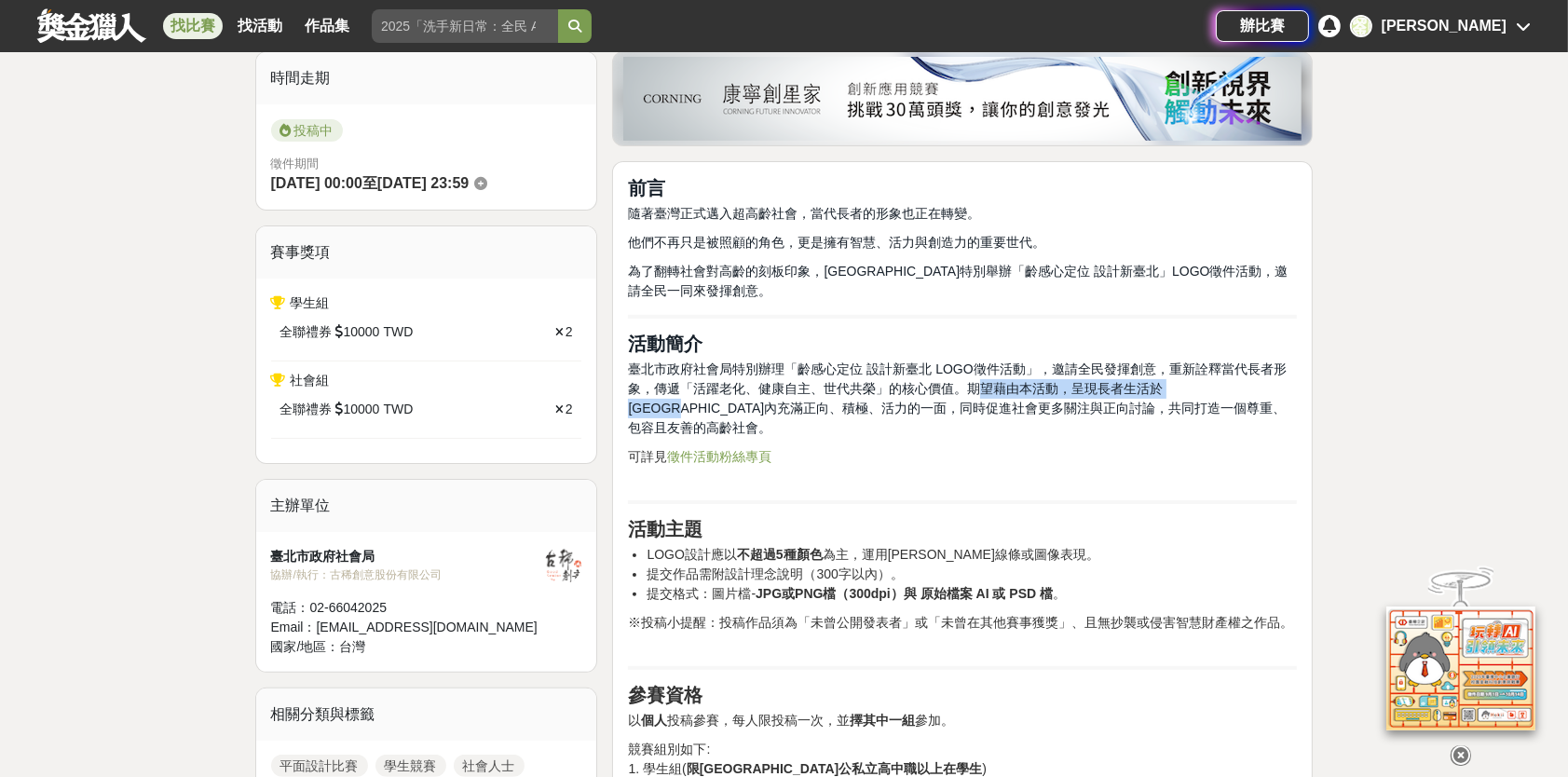
drag, startPoint x: 981, startPoint y: 388, endPoint x: 1224, endPoint y: 415, distance: 244.5
click at [1241, 390] on span "臺北市政府社會局特別辦理「齡感心定位 設計新臺北 LOGO徵件活動」，邀請全民發揮創意，重新詮釋當代長者形象，傳遞「活躍老化、健康自主、世代共榮」的核心價值。…" at bounding box center [956, 398] width 657 height 74
click at [1196, 415] on span "臺北市政府社會局特別辦理「齡感心定位 設計新臺北 LOGO徵件活動」，邀請全民發揮創意，重新詮釋當代長者形象，傳遞「活躍老化、健康自主、世代共榮」的核心價值。…" at bounding box center [956, 398] width 657 height 74
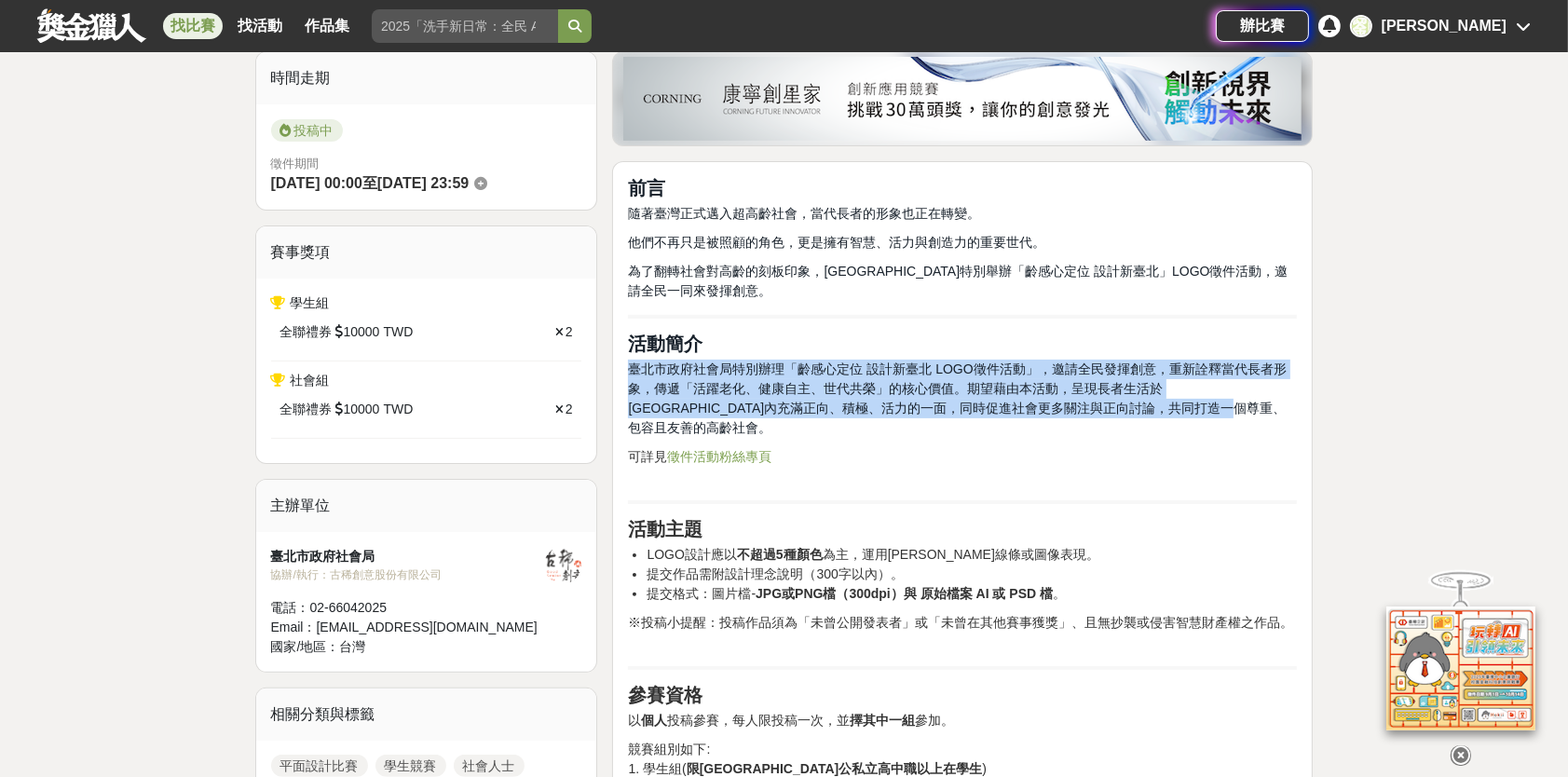
drag, startPoint x: 1194, startPoint y: 412, endPoint x: 611, endPoint y: 369, distance: 584.6
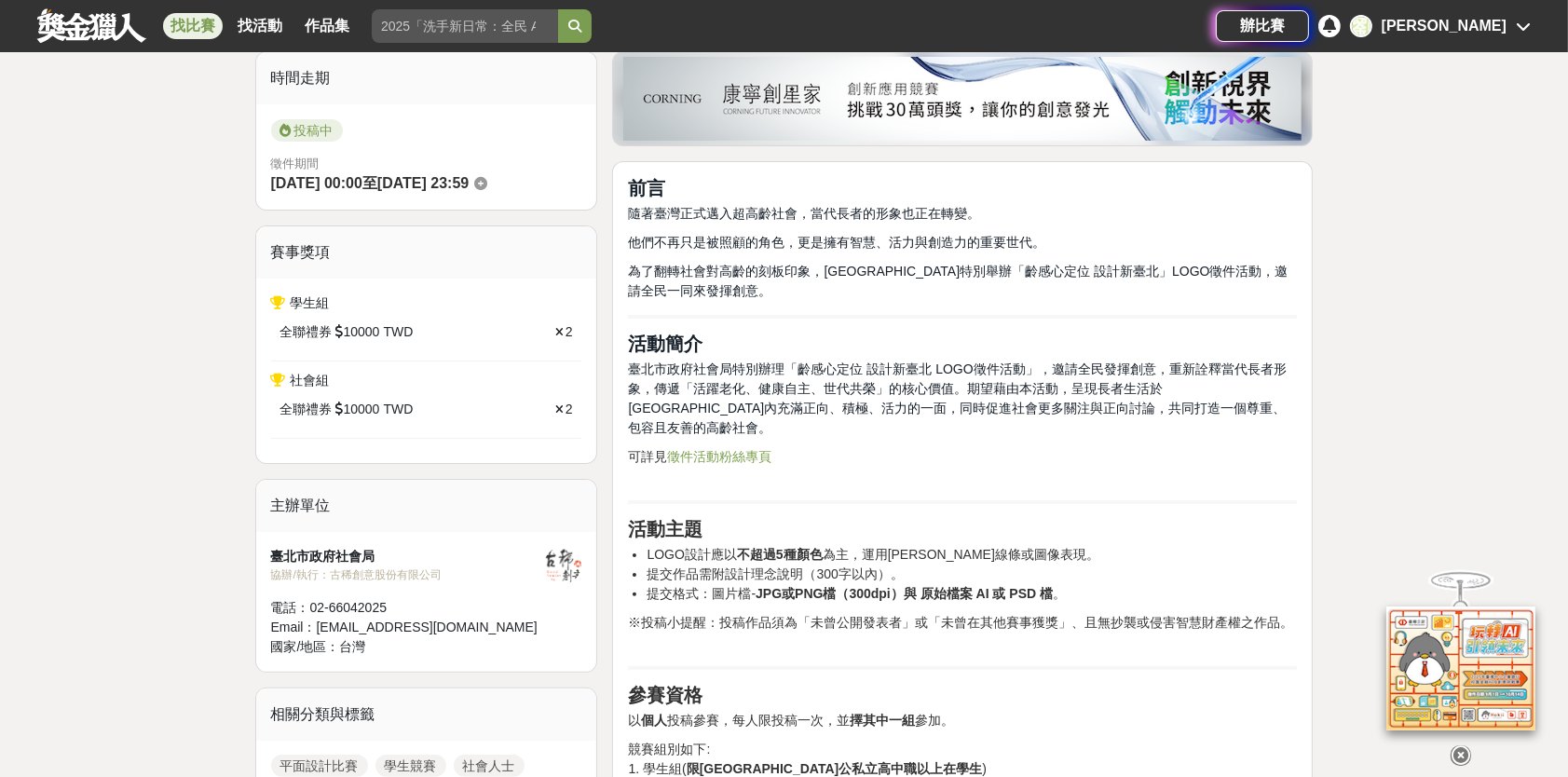
click at [832, 336] on h2 "活動簡介" at bounding box center [962, 344] width 669 height 22
drag, startPoint x: 627, startPoint y: 367, endPoint x: 728, endPoint y: 376, distance: 101.4
